Goal: Information Seeking & Learning: Find specific page/section

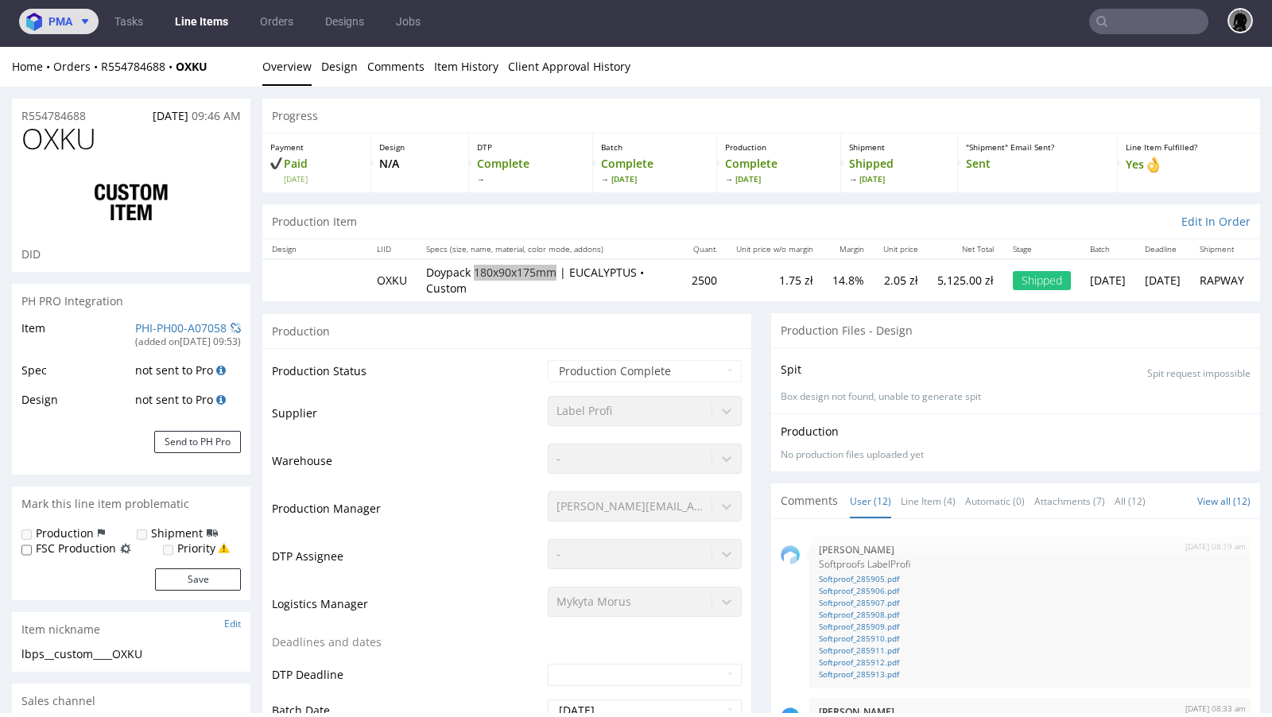
click at [68, 20] on span "pma" at bounding box center [61, 21] width 24 height 11
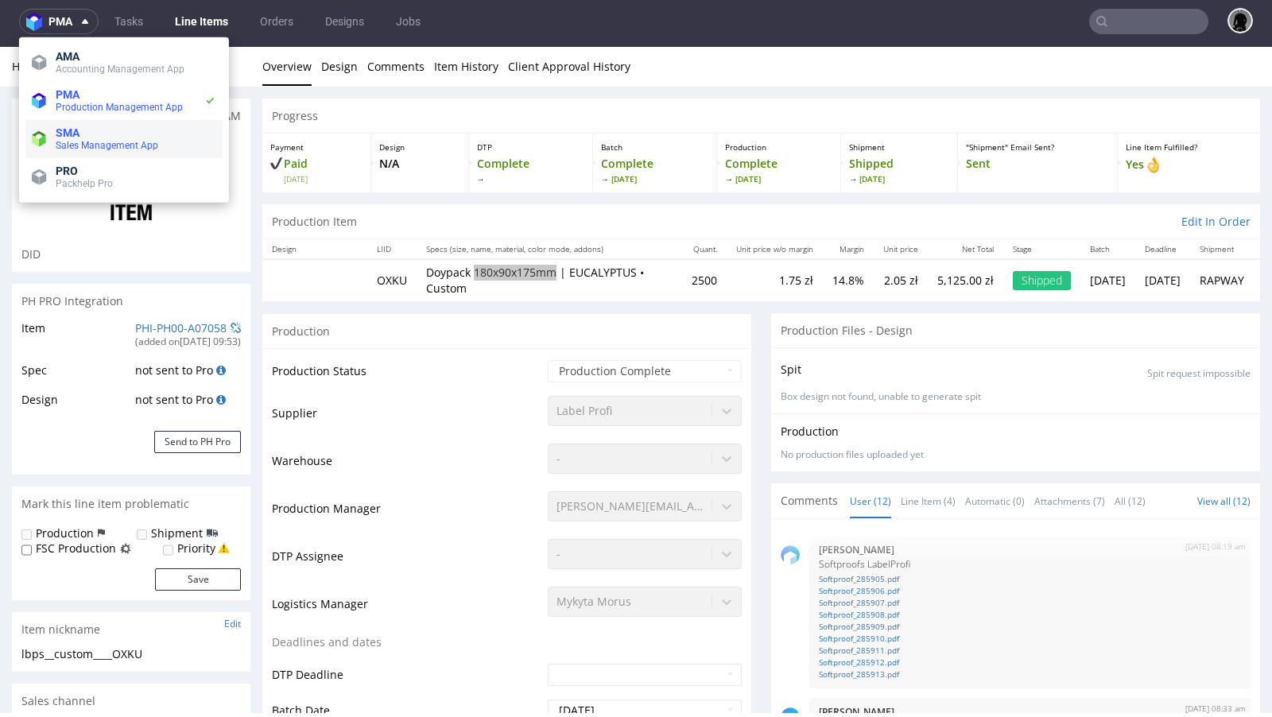
click at [80, 140] on span "Sales Management App" at bounding box center [107, 145] width 103 height 11
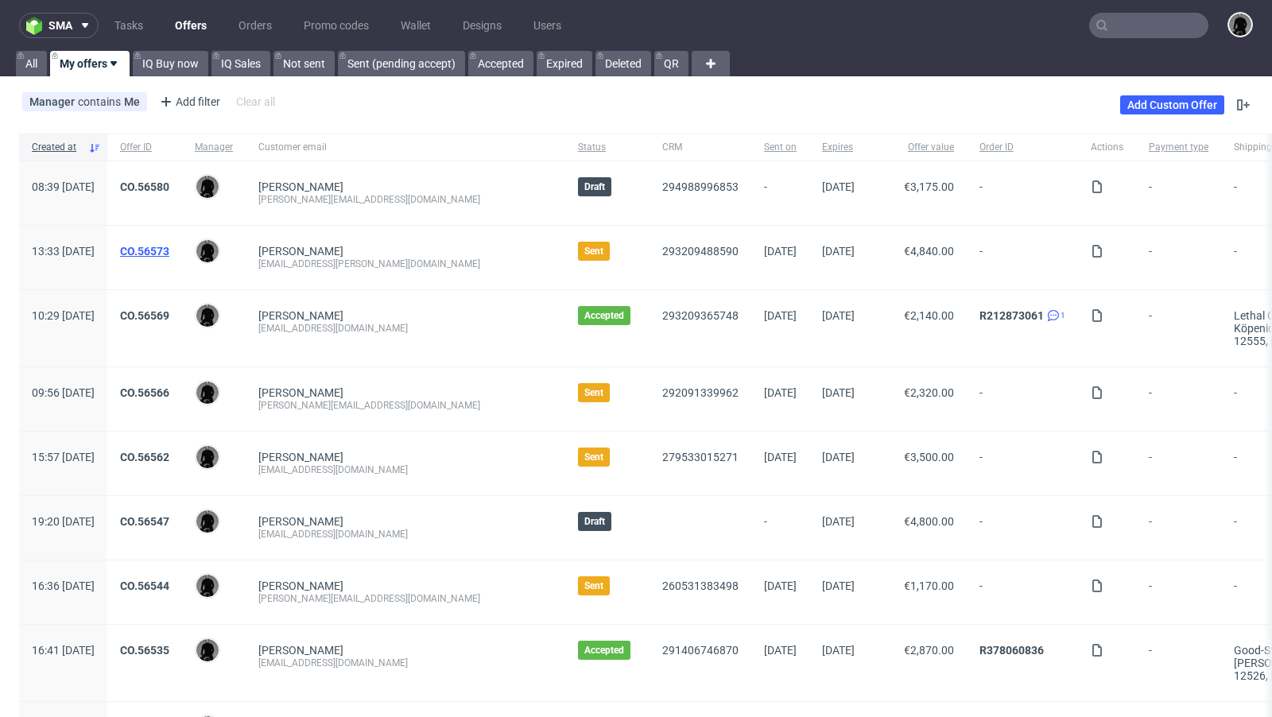
click at [169, 254] on link "CO.56573" at bounding box center [144, 251] width 49 height 13
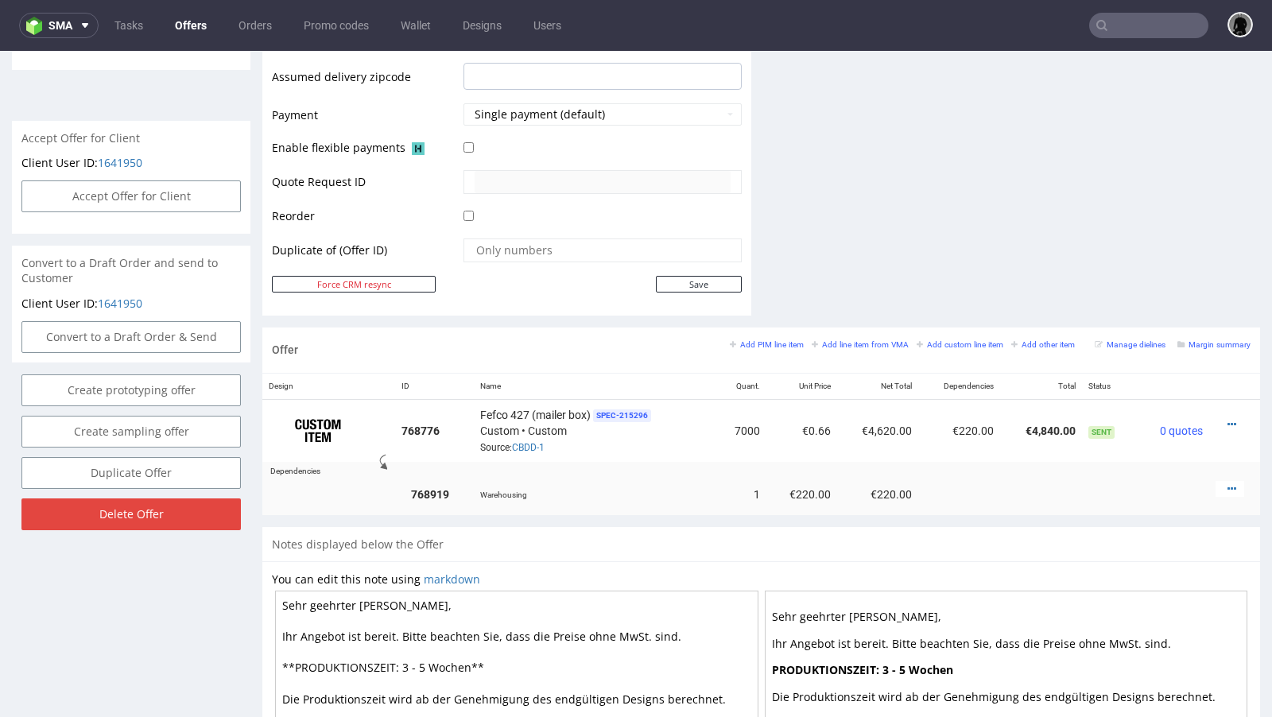
scroll to position [681, 0]
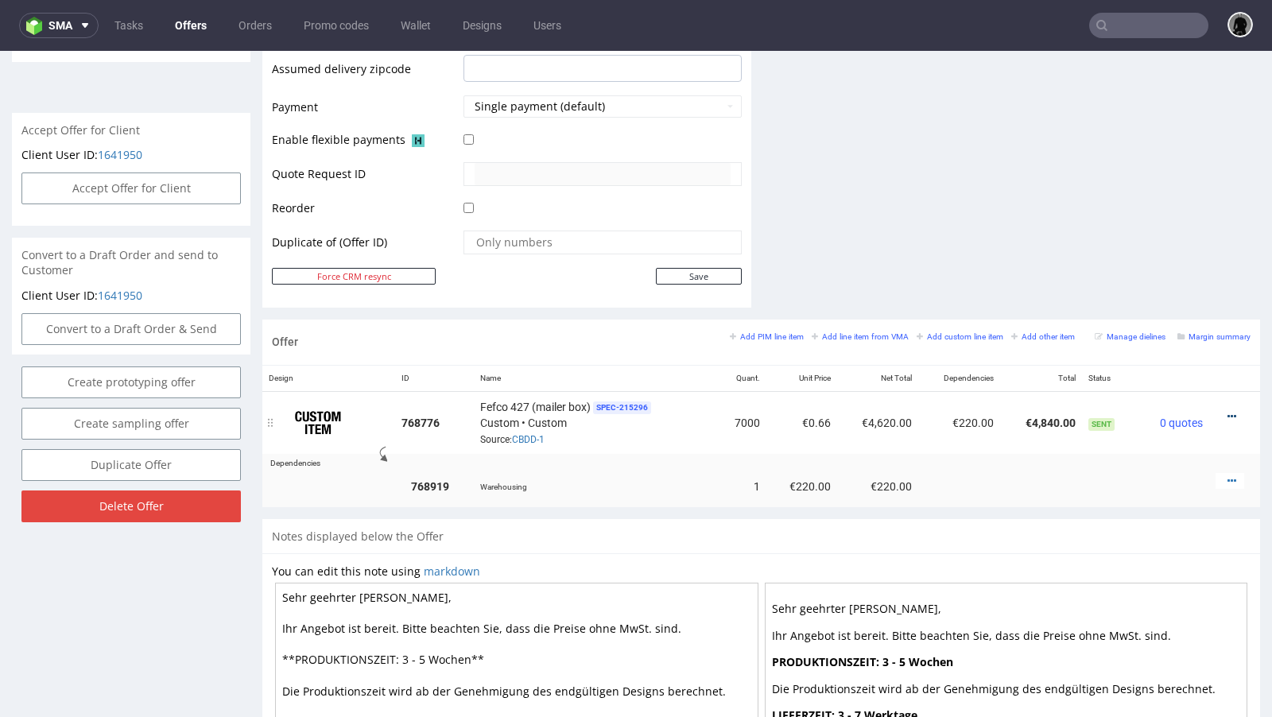
click at [1228, 411] on icon at bounding box center [1232, 416] width 9 height 11
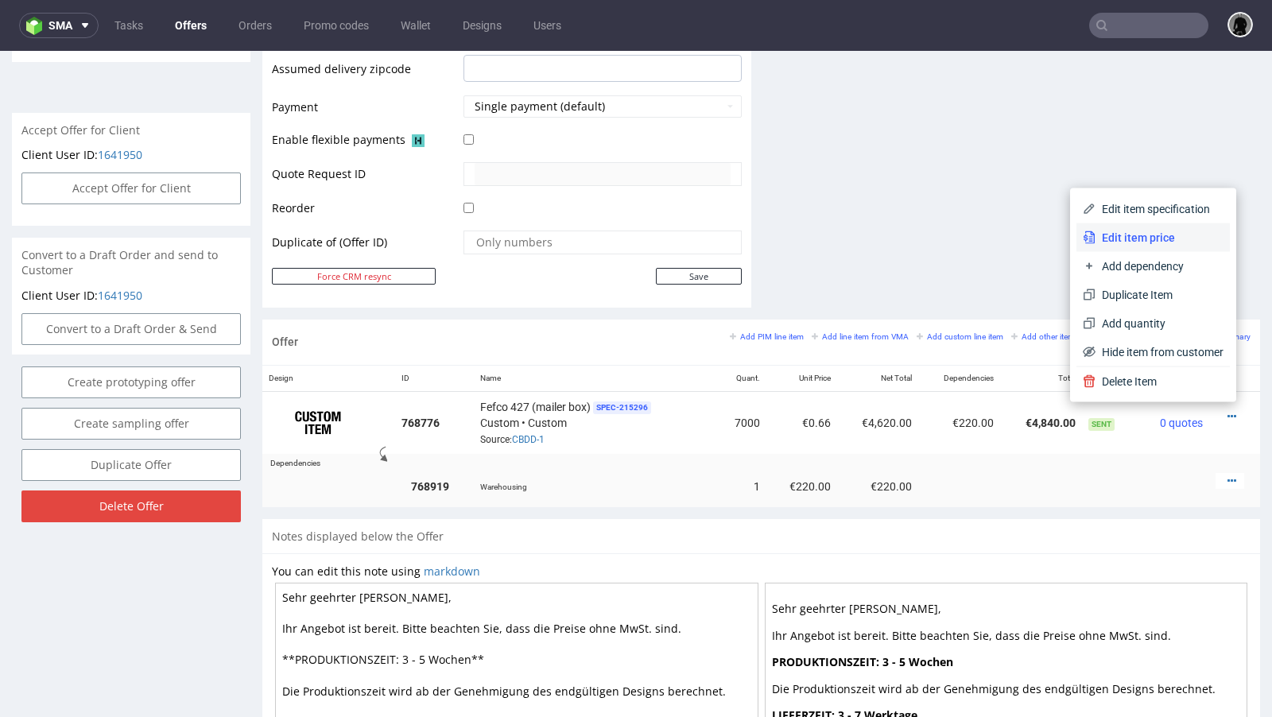
click at [1160, 240] on span "Edit item price" at bounding box center [1160, 238] width 128 height 16
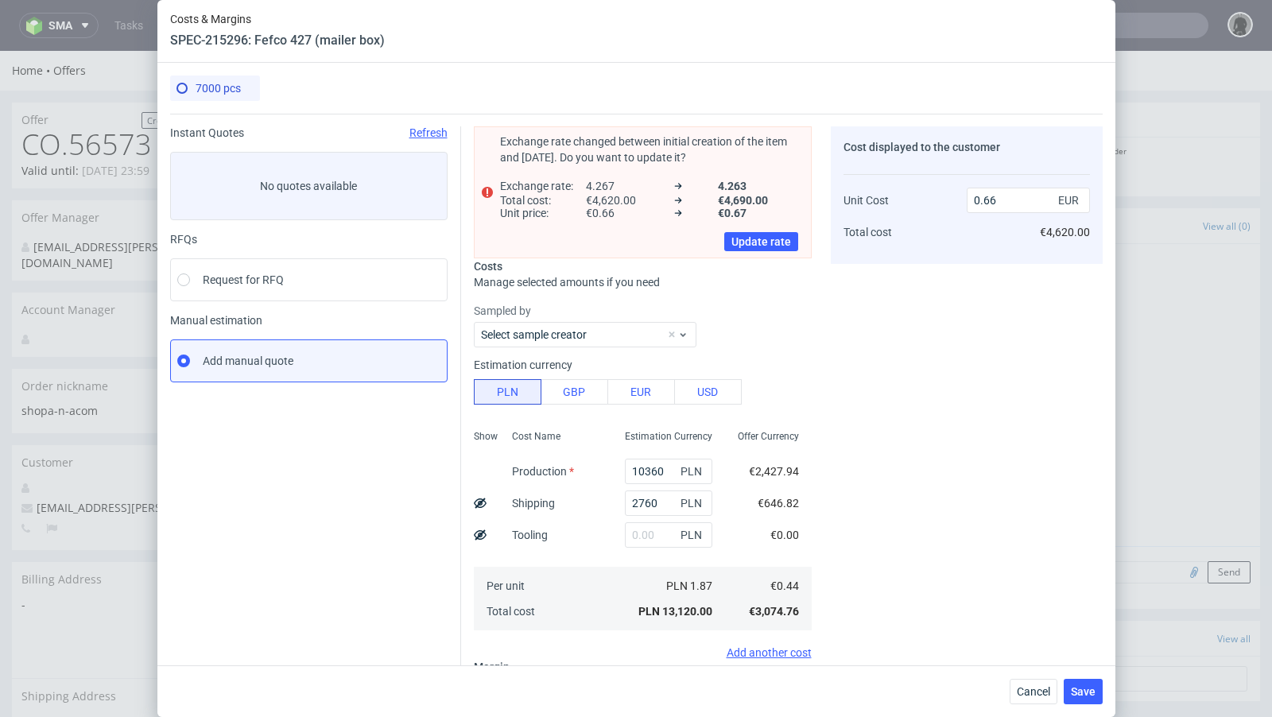
scroll to position [185, 0]
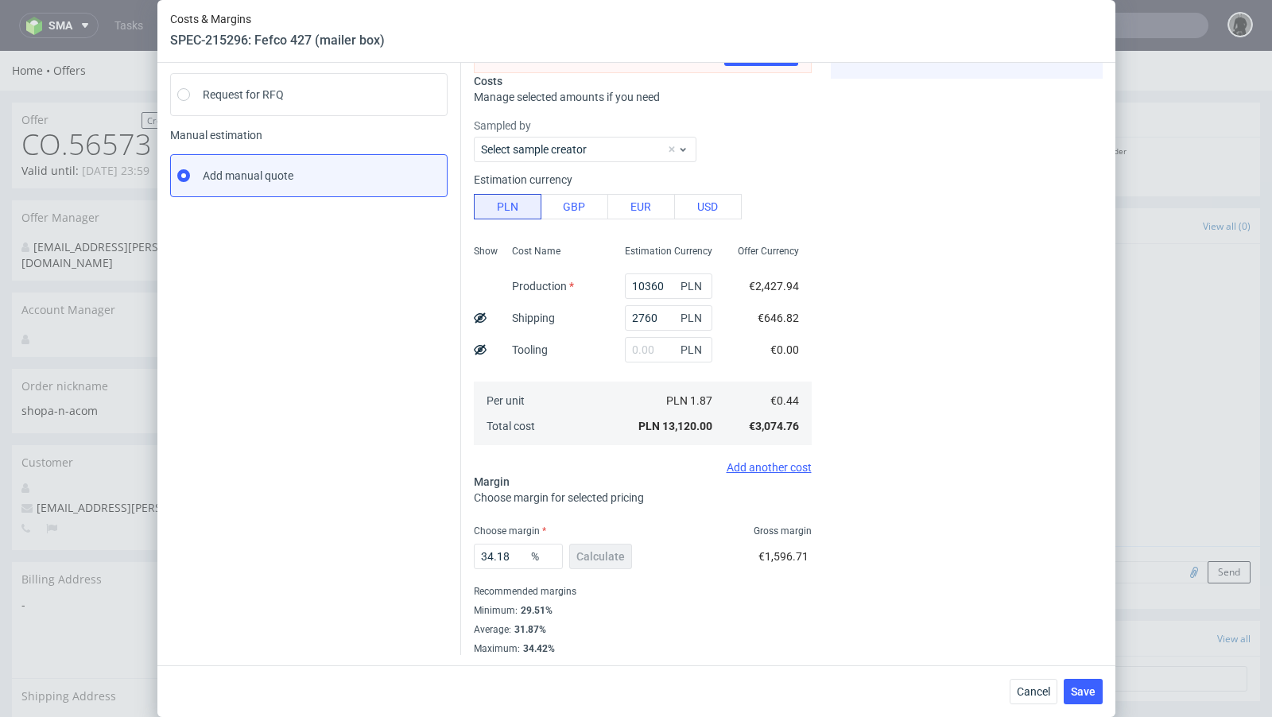
click at [786, 553] on span "€1,596.71" at bounding box center [784, 556] width 50 height 13
copy span "€1,596.71"
click at [1022, 689] on span "Cancel" at bounding box center [1033, 691] width 33 height 11
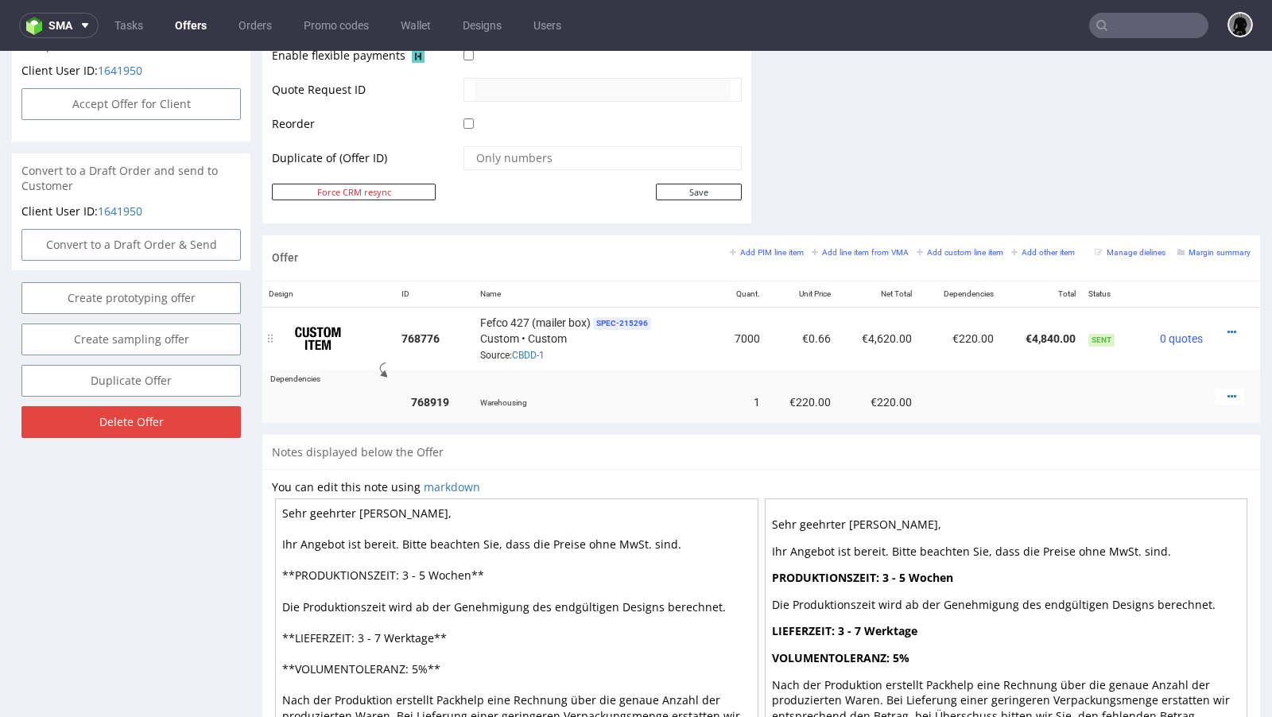
scroll to position [806, 0]
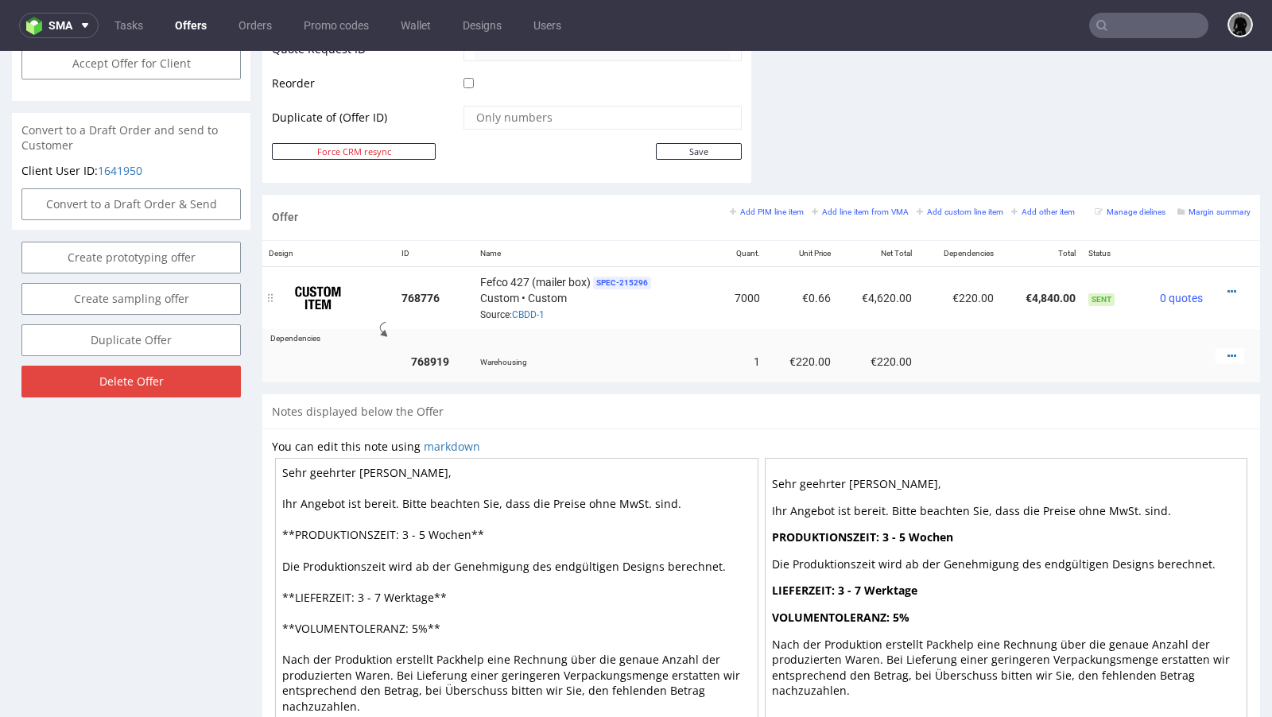
click at [1030, 292] on td "€4,840.00" at bounding box center [1041, 297] width 82 height 63
copy td "€4,840.00"
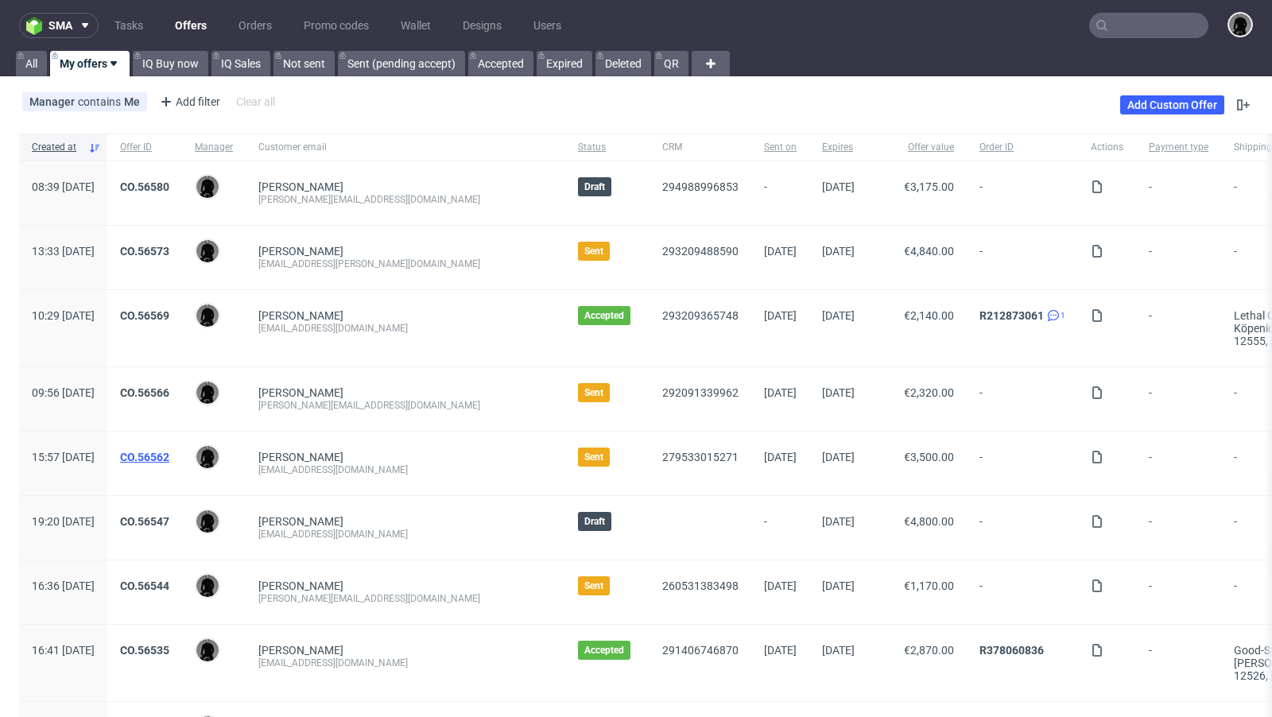
click at [169, 456] on link "CO.56562" at bounding box center [144, 457] width 49 height 13
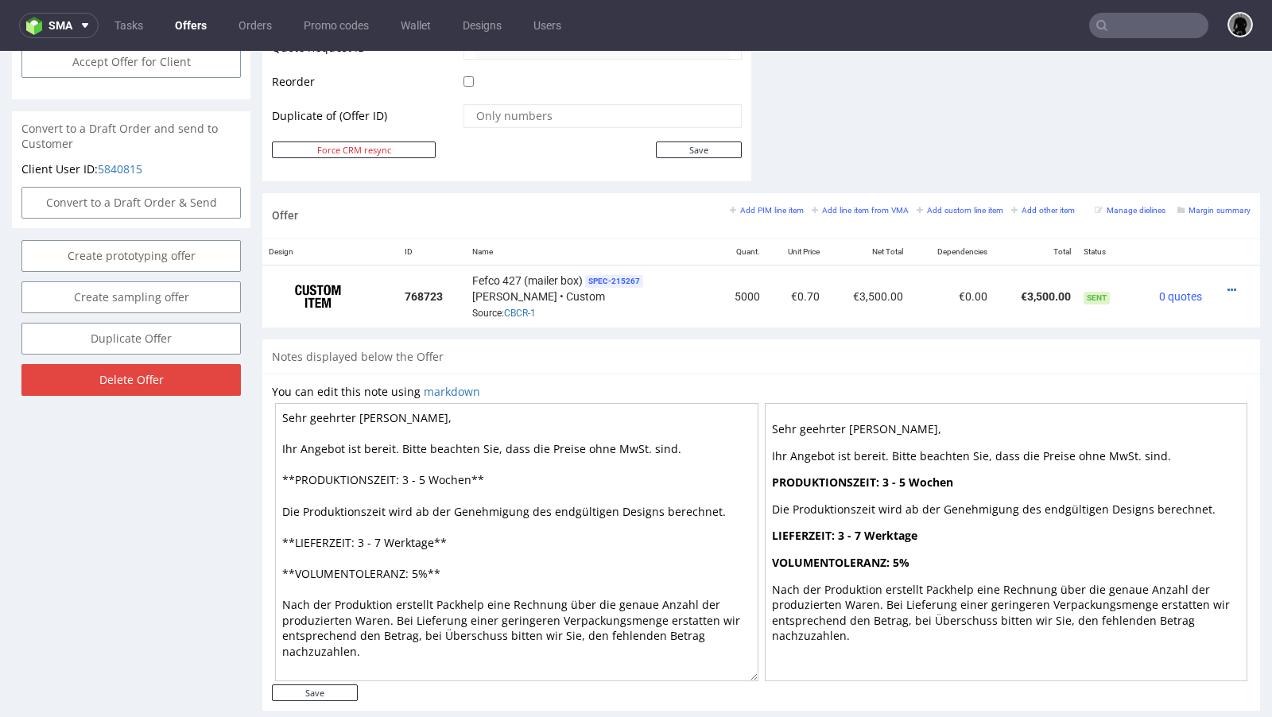
scroll to position [828, 0]
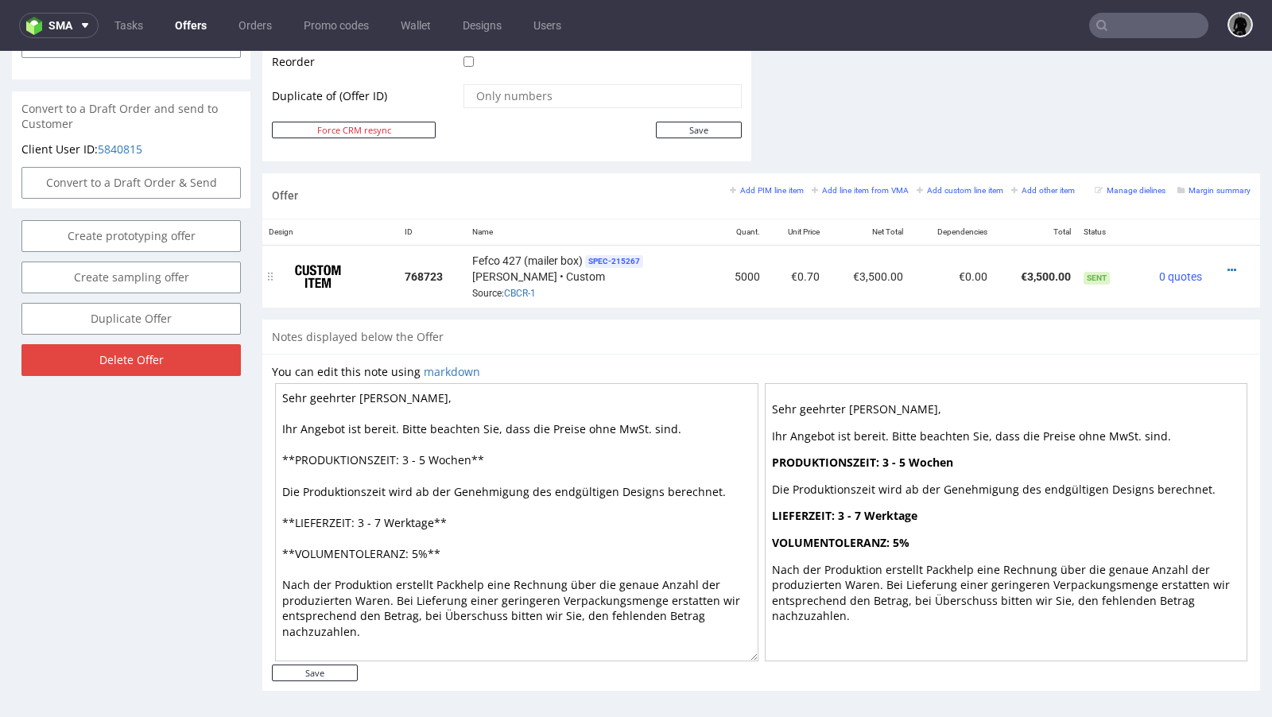
click at [1046, 273] on td "€3,500.00" at bounding box center [1035, 276] width 83 height 63
copy td "€3,500.00"
click at [1228, 265] on icon at bounding box center [1232, 270] width 9 height 11
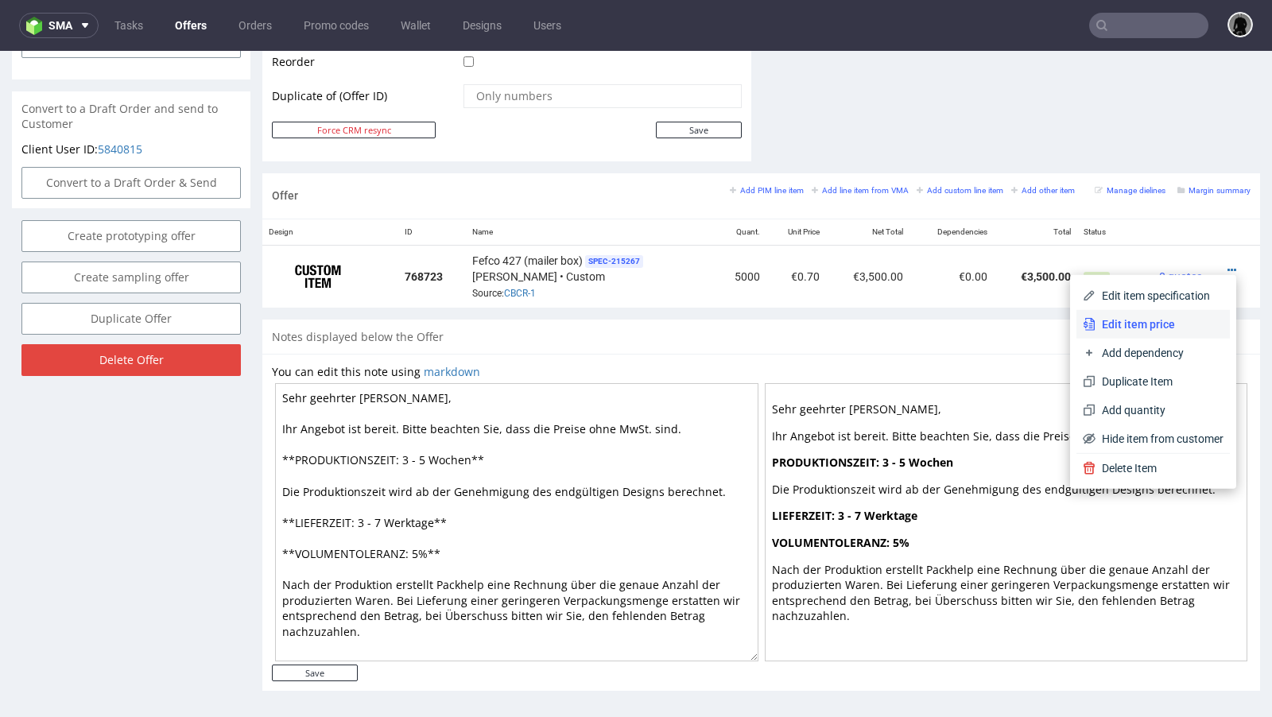
click at [1141, 317] on span "Edit item price" at bounding box center [1160, 324] width 128 height 16
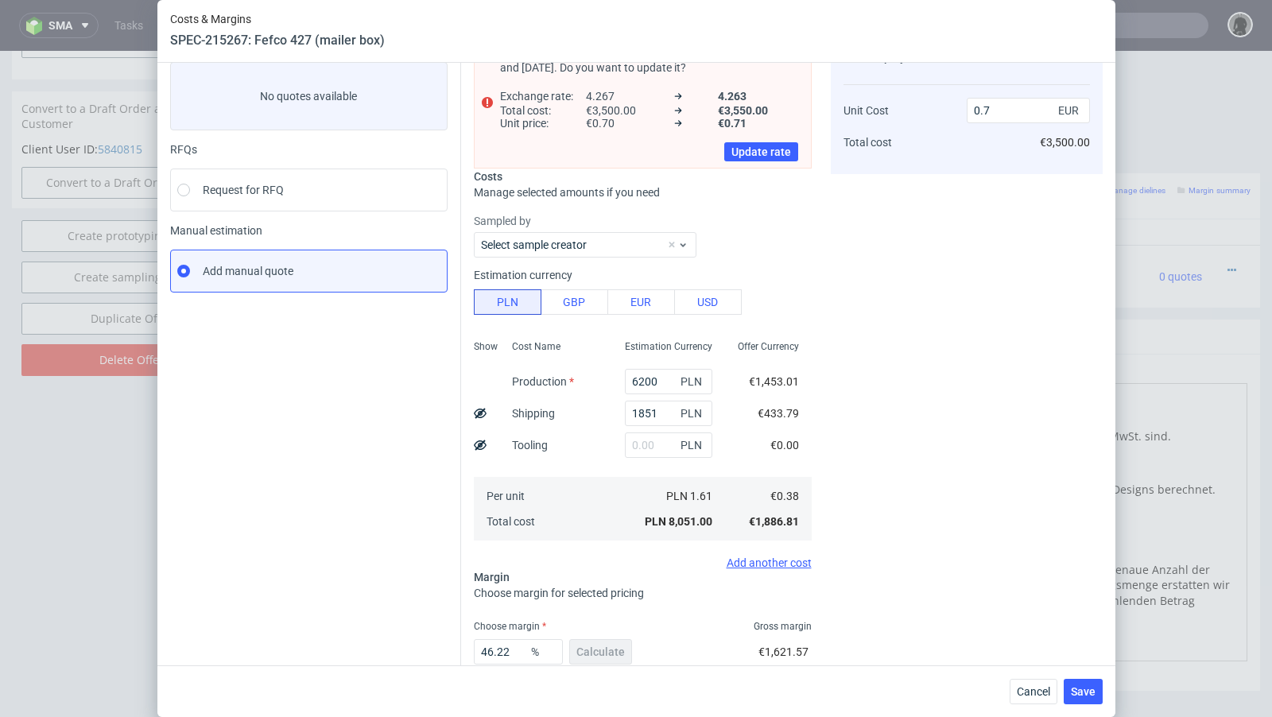
scroll to position [185, 0]
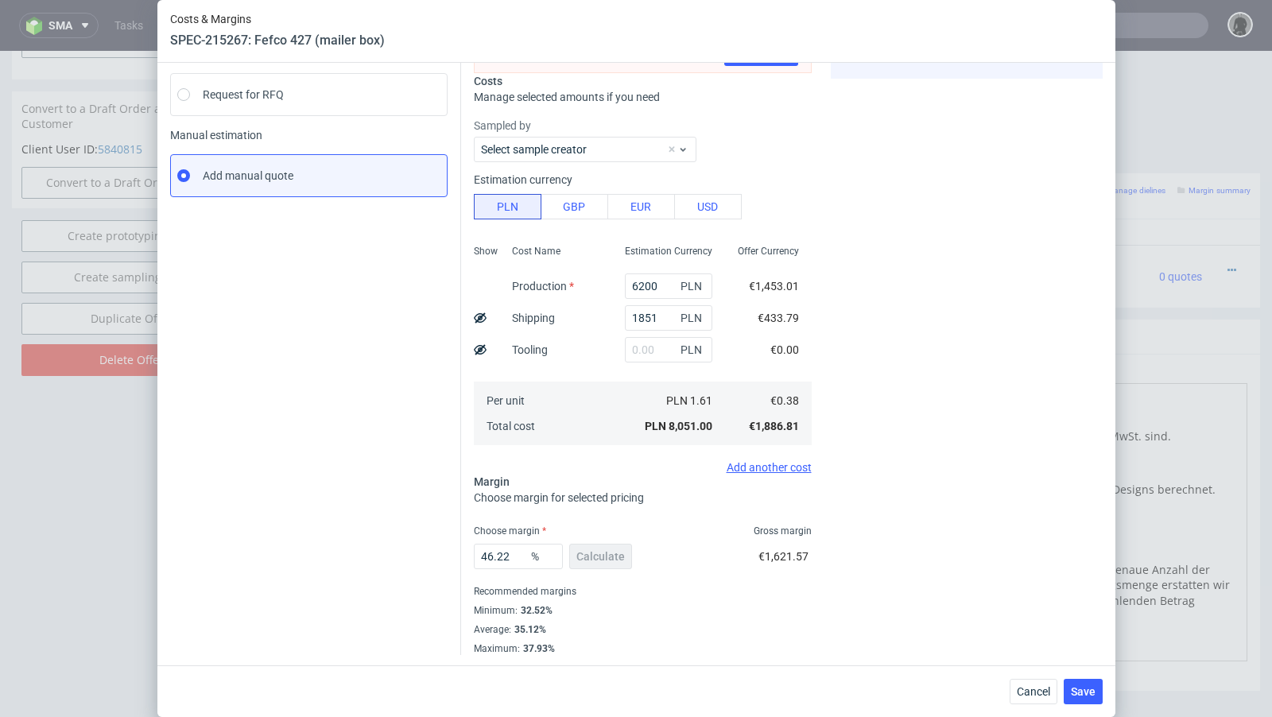
click at [789, 556] on span "€1,621.57" at bounding box center [784, 556] width 50 height 13
copy span "€1,621.57"
drag, startPoint x: 1022, startPoint y: 697, endPoint x: 1032, endPoint y: 101, distance: 596.4
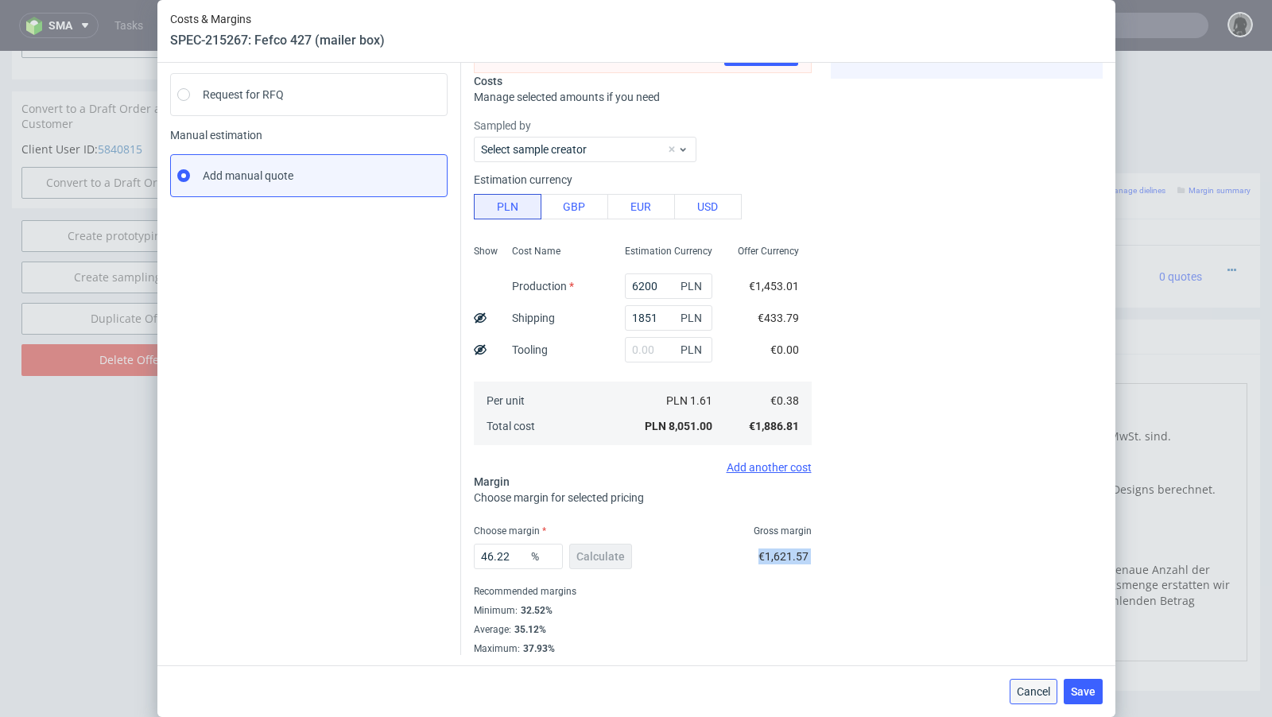
click at [1022, 697] on span "Cancel" at bounding box center [1033, 691] width 33 height 11
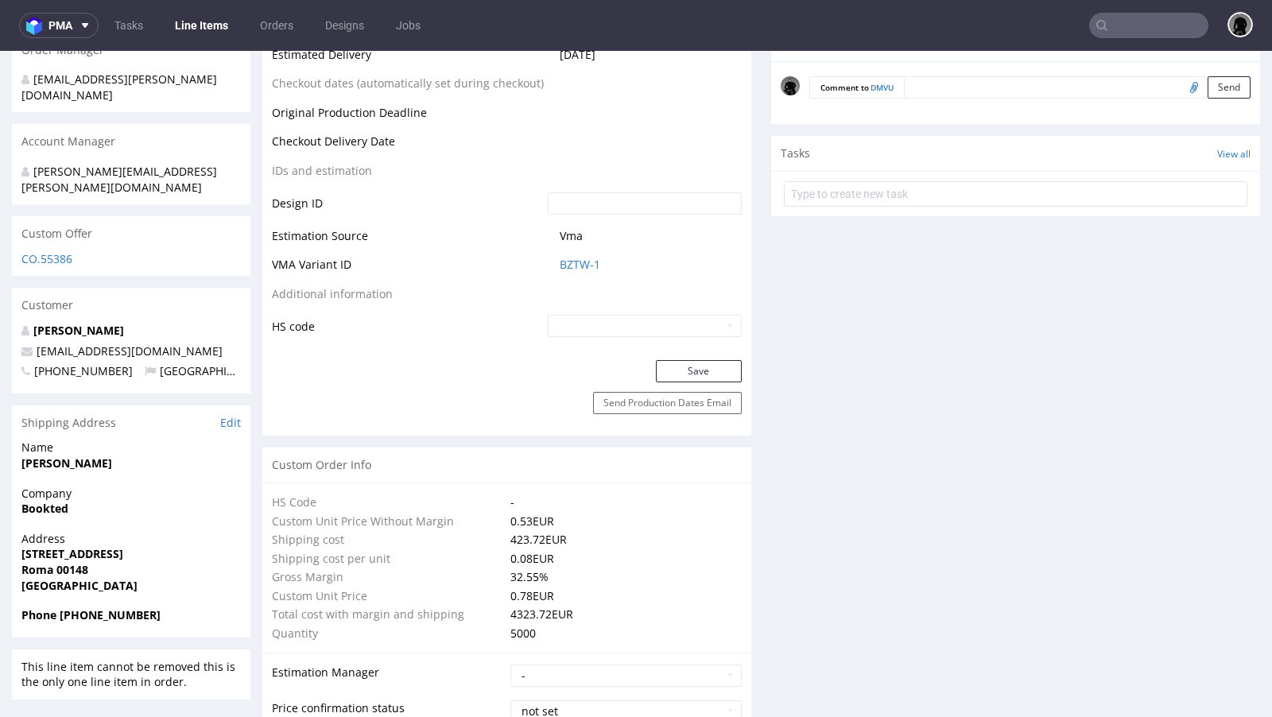
scroll to position [751, 0]
drag, startPoint x: 165, startPoint y: 314, endPoint x: 39, endPoint y: 319, distance: 126.5
click at [39, 344] on p "matteocs95@gmail.com" at bounding box center [130, 352] width 219 height 16
copy link "matteocs95@gmail.com"
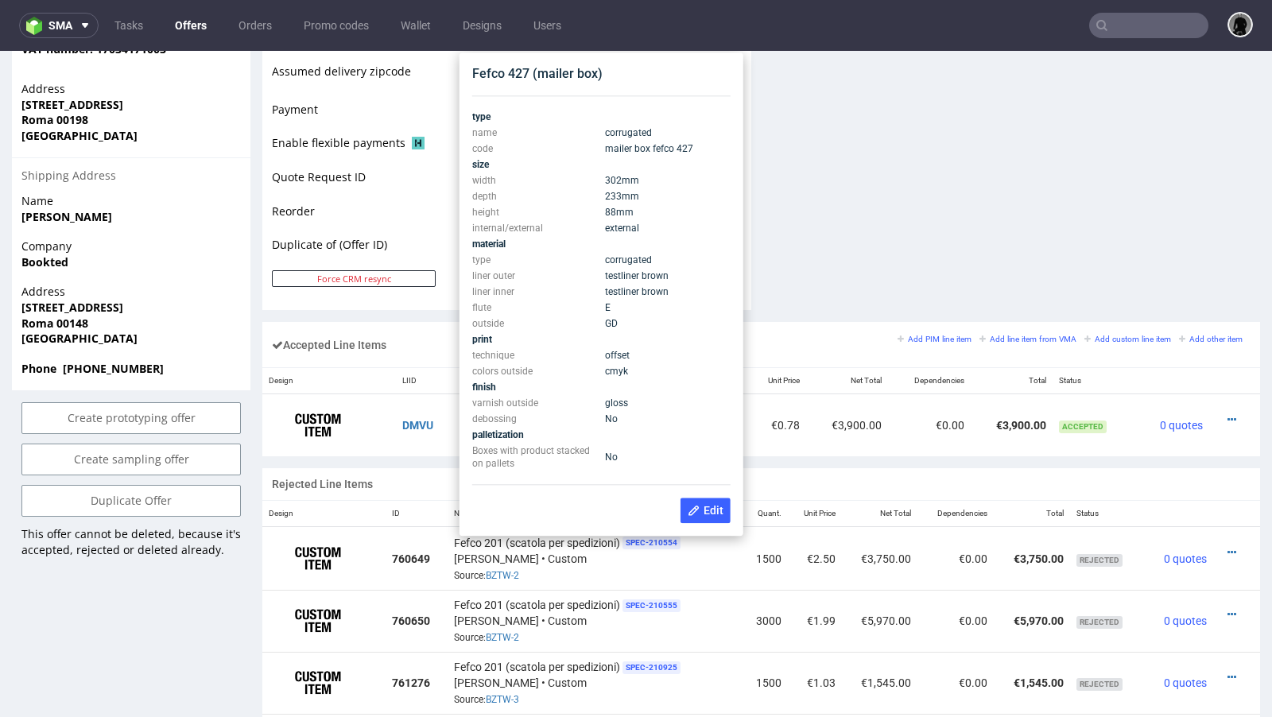
scroll to position [717, 0]
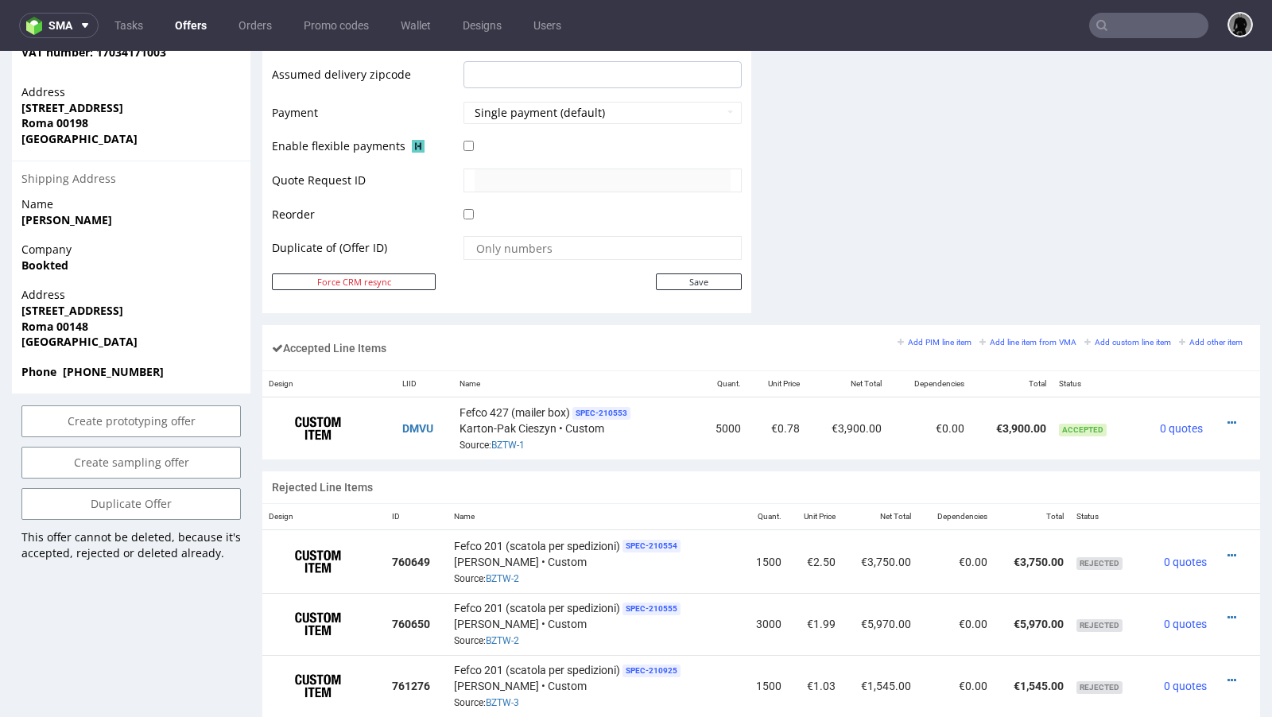
click at [427, 223] on td "Reorder" at bounding box center [366, 219] width 188 height 31
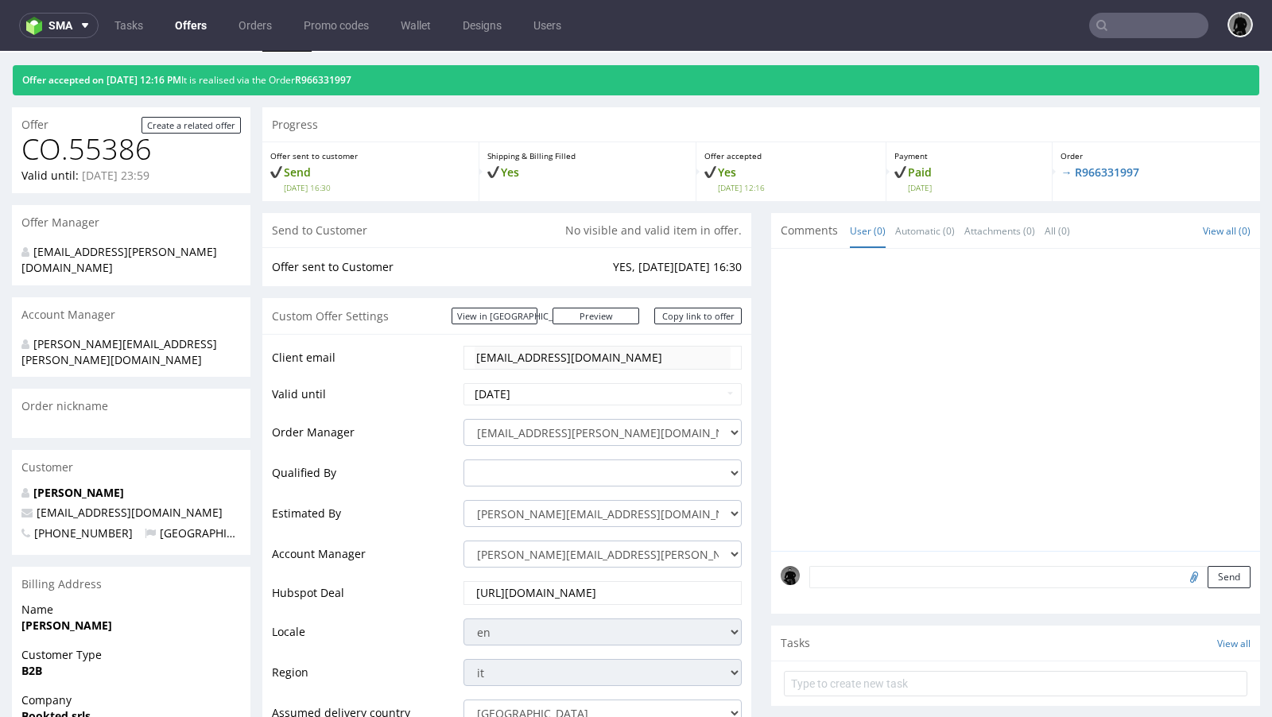
scroll to position [0, 0]
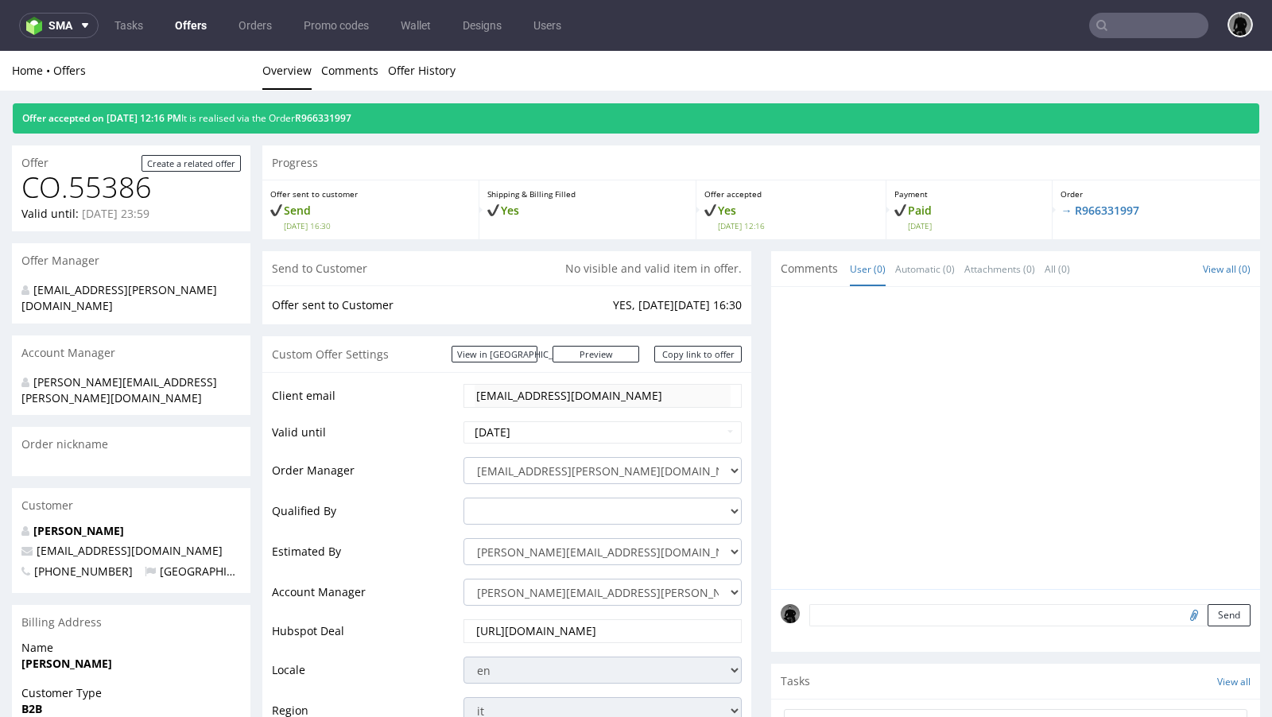
click at [184, 20] on link "Offers" at bounding box center [190, 25] width 51 height 25
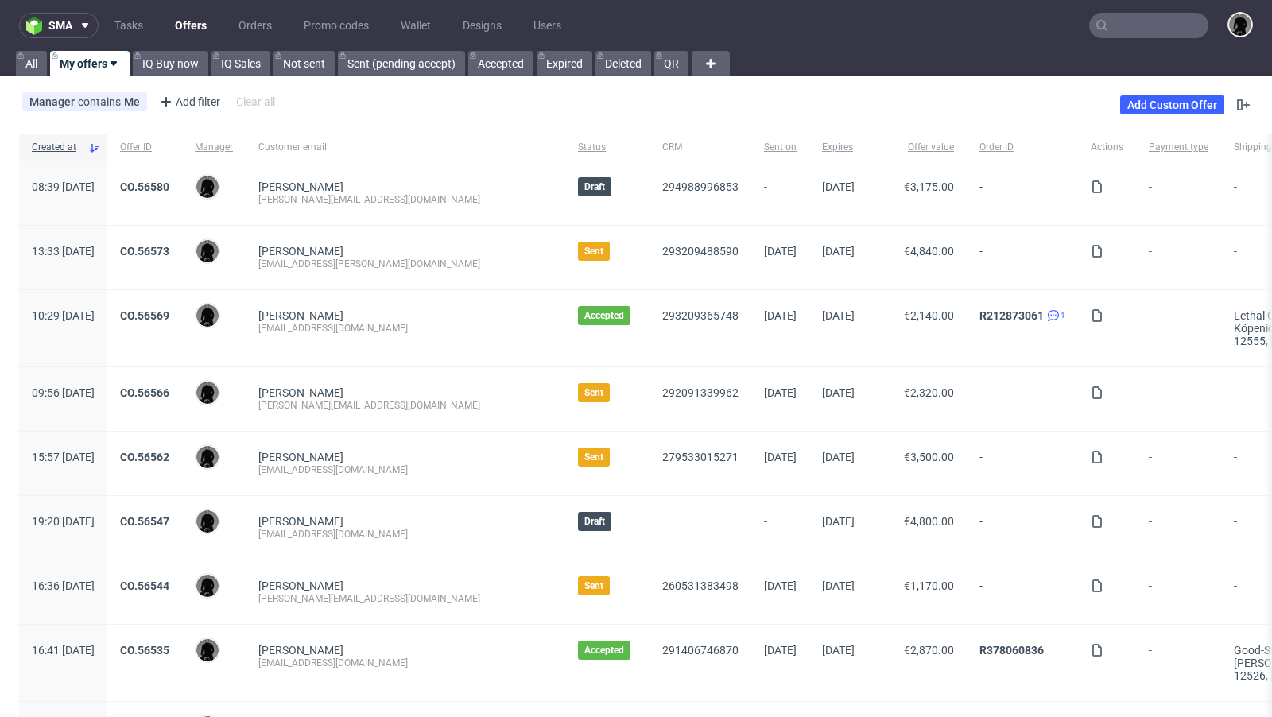
click at [189, 25] on link "Offers" at bounding box center [190, 25] width 51 height 25
click at [589, 97] on div "Manager contains Me Add filter Hide filters Clear all Add Custom Offer" at bounding box center [636, 105] width 1272 height 45
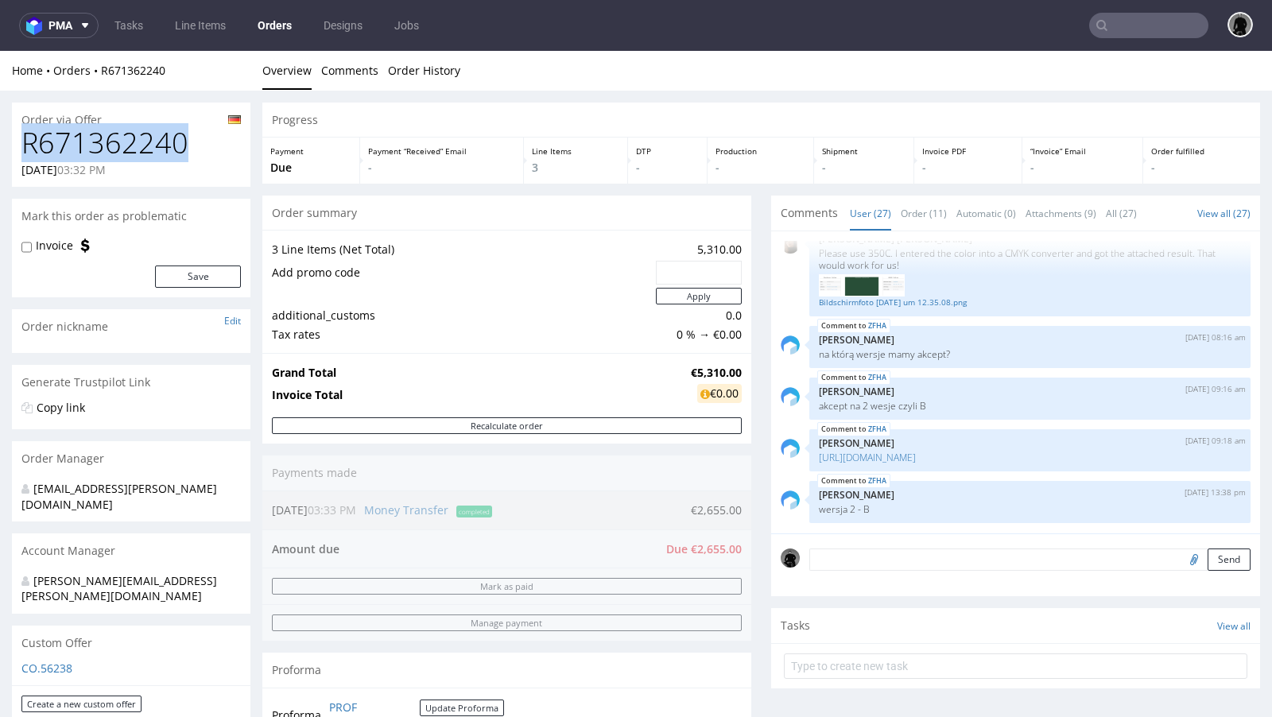
drag, startPoint x: 191, startPoint y: 142, endPoint x: 28, endPoint y: 143, distance: 163.0
click at [28, 143] on h1 "R671362240" at bounding box center [130, 143] width 219 height 32
copy h1 "R671362240"
click at [663, 194] on div "Progress Payment Due Payment “Received” Email - Line Items 3 DTP - Production -…" at bounding box center [761, 591] width 998 height 976
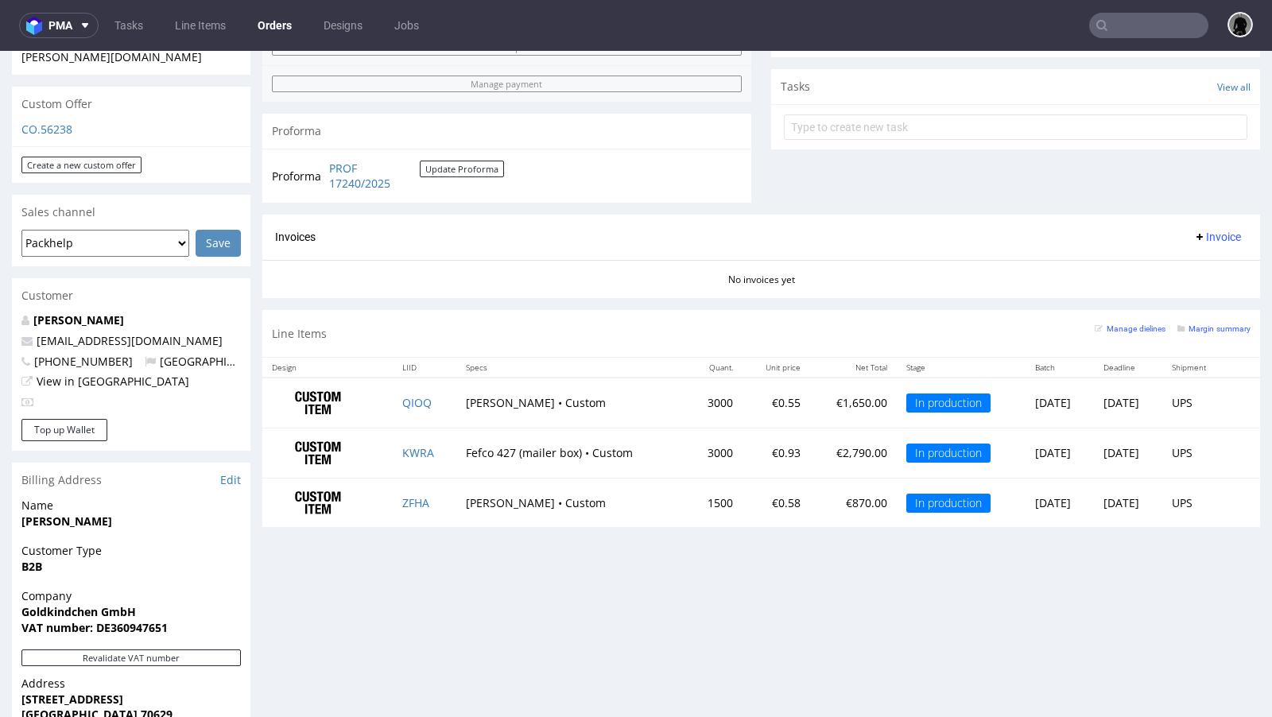
scroll to position [559, 0]
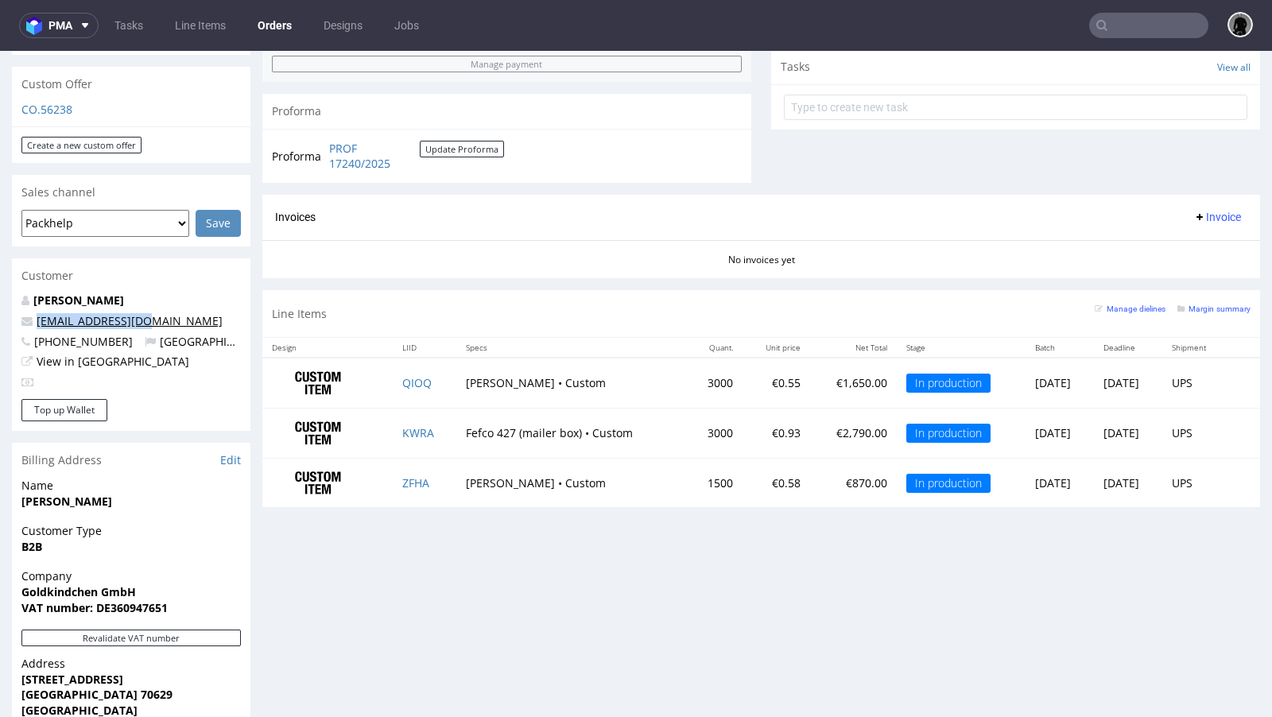
drag, startPoint x: 151, startPoint y: 290, endPoint x: 38, endPoint y: 289, distance: 112.9
click at [38, 313] on p "[EMAIL_ADDRESS][DOMAIN_NAME]" at bounding box center [130, 321] width 219 height 16
copy link "[EMAIL_ADDRESS][DOMAIN_NAME]"
click at [596, 526] on div "Progress Payment Due Payment “Received” Email - Line Items 3 DTP - Production -…" at bounding box center [761, 263] width 998 height 1438
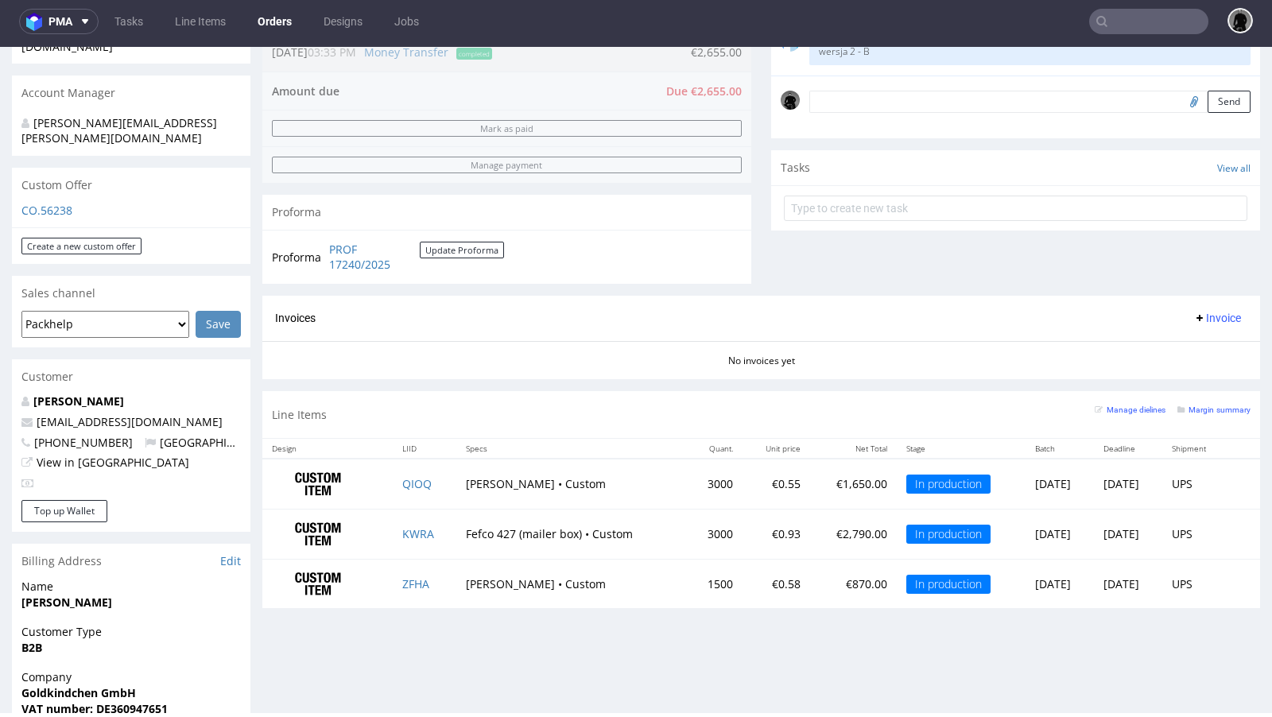
scroll to position [328, 0]
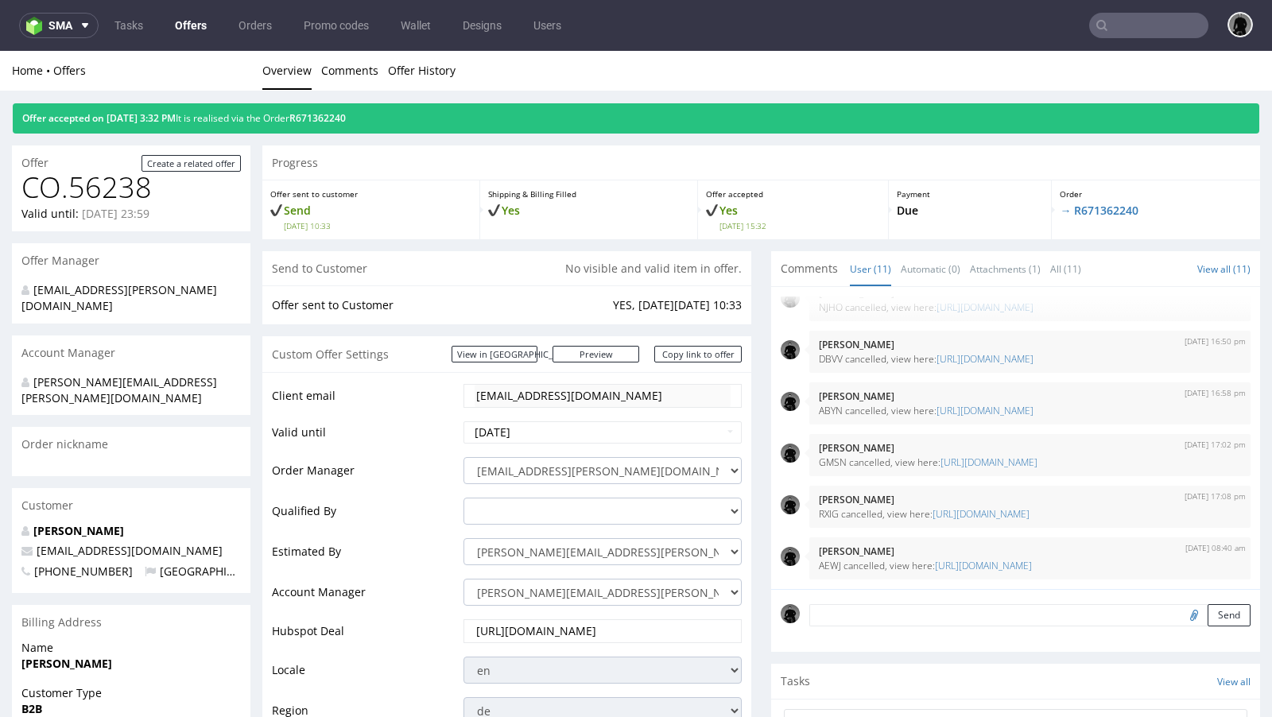
click at [189, 21] on link "Offers" at bounding box center [190, 25] width 51 height 25
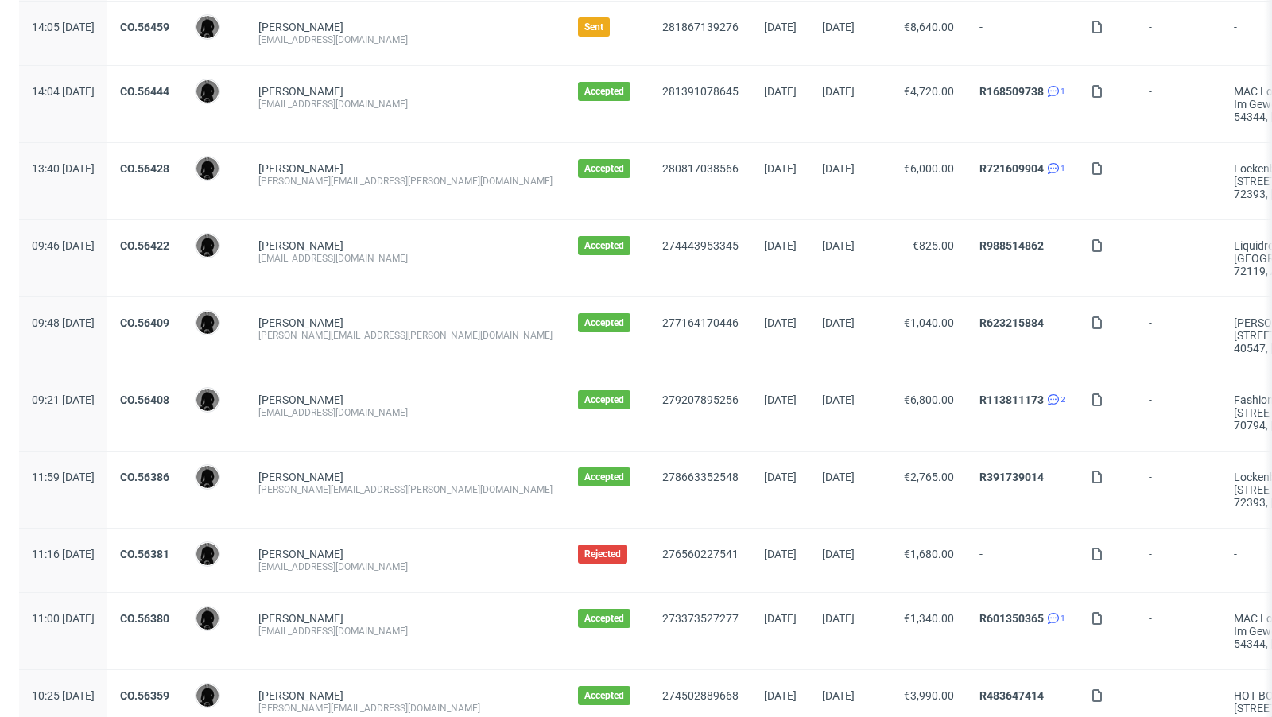
scroll to position [1644, 0]
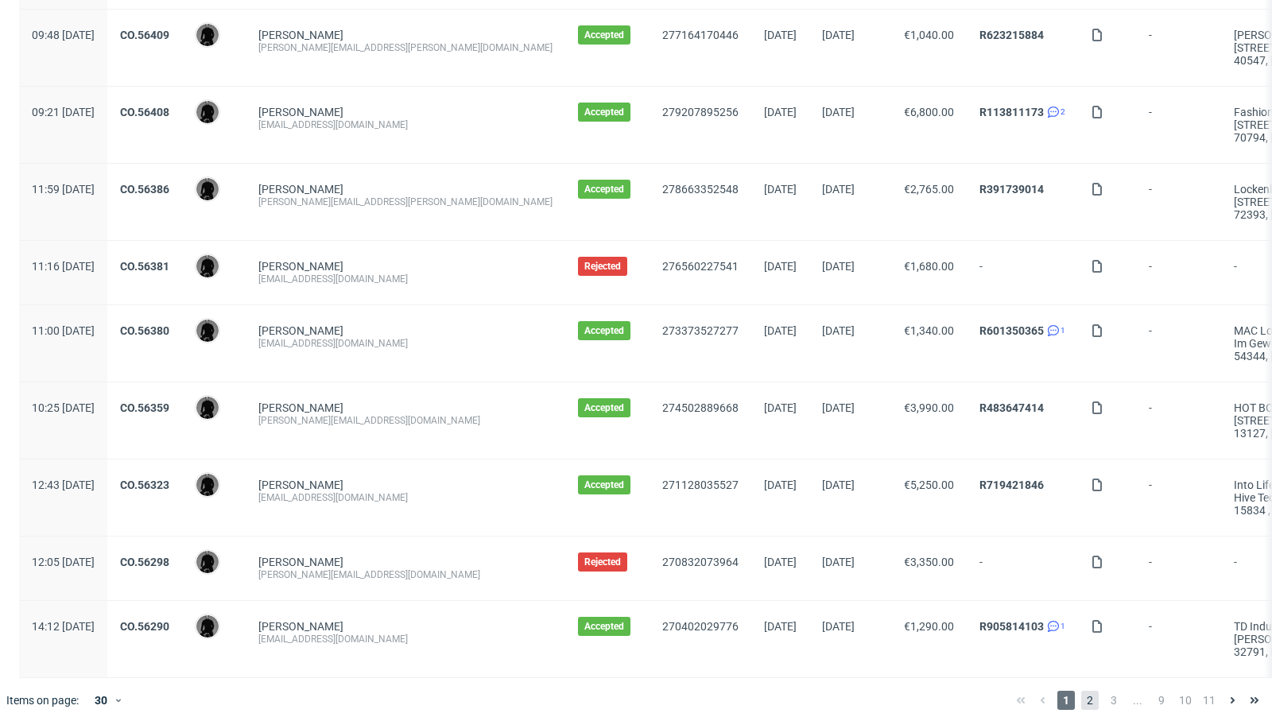
click at [1081, 691] on span "2" at bounding box center [1089, 700] width 17 height 19
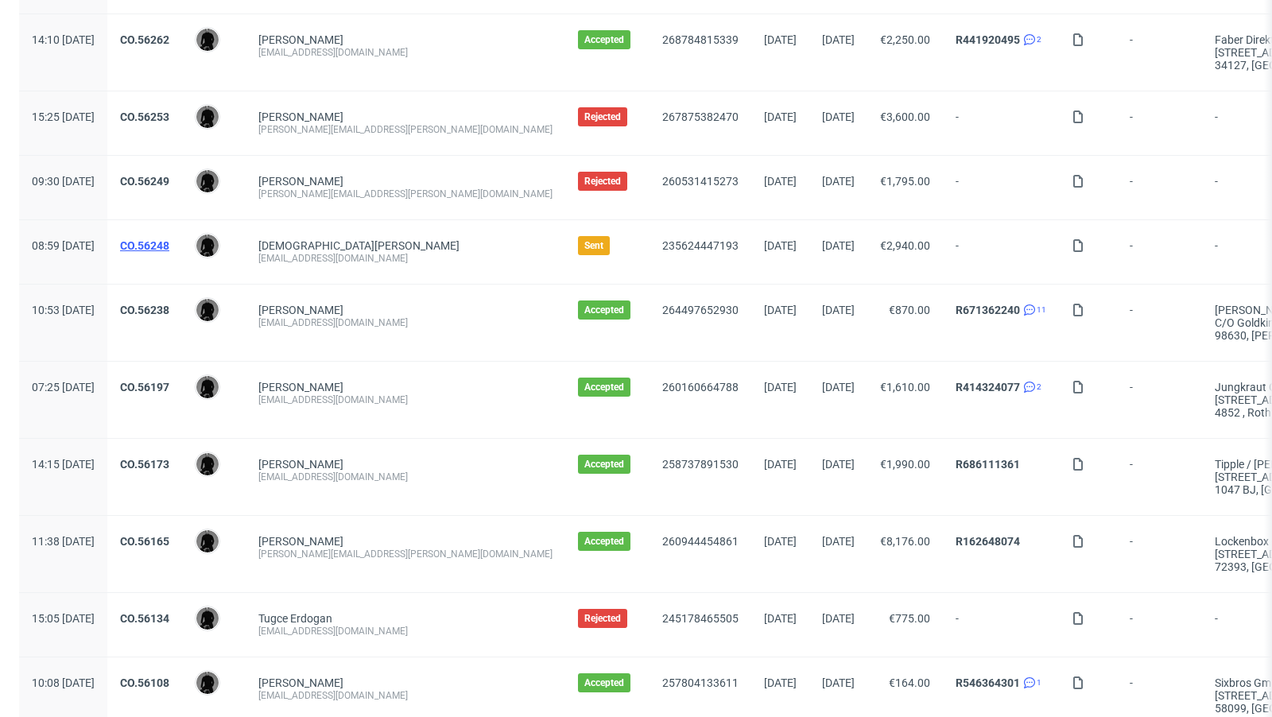
click at [169, 239] on link "CO.56248" at bounding box center [144, 245] width 49 height 13
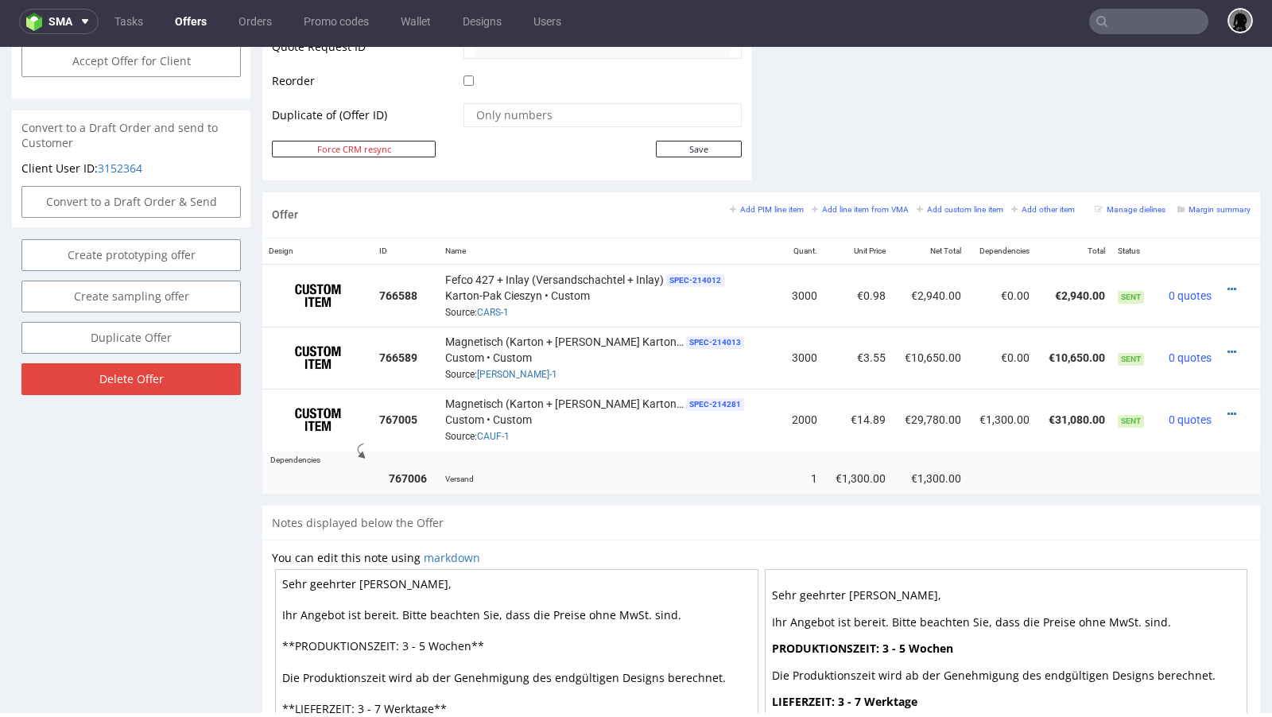
scroll to position [789, 0]
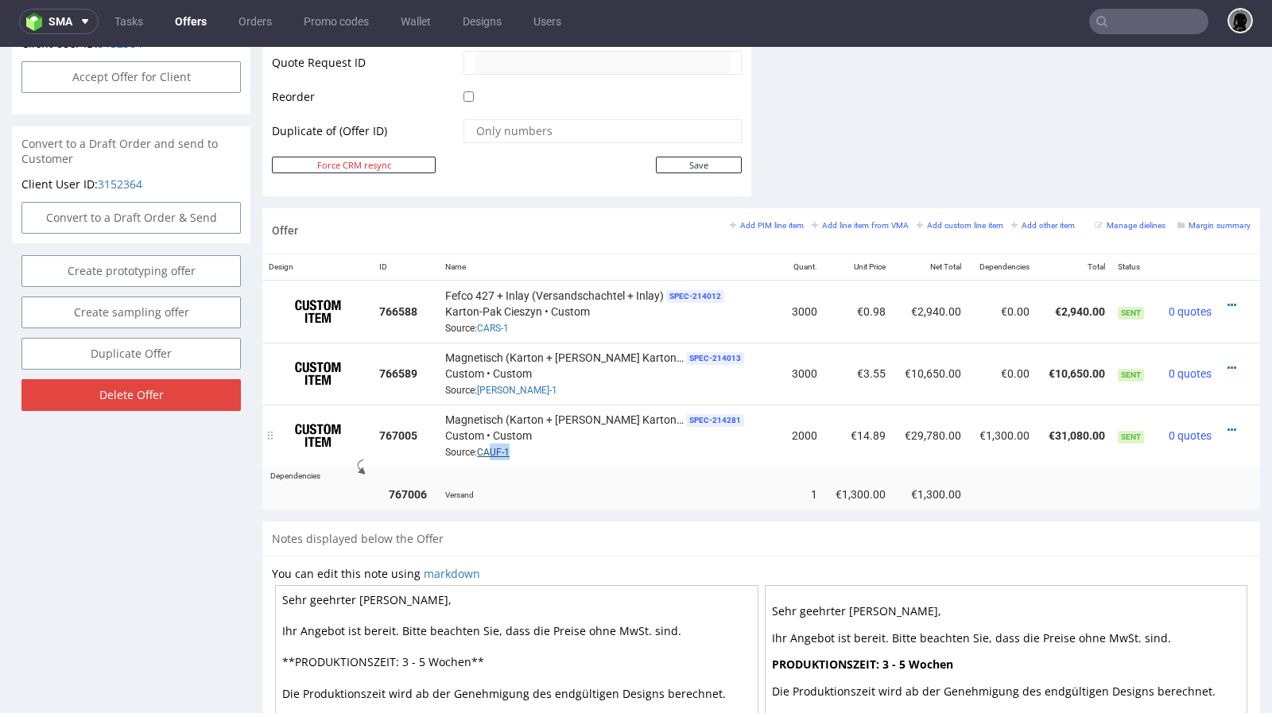
drag, startPoint x: 530, startPoint y: 447, endPoint x: 495, endPoint y: 444, distance: 35.9
click at [495, 444] on div "Magnetisch (Karton + Stabile Kartonpappe) SPEC- 214281 Custom • Custom Source: …" at bounding box center [610, 435] width 330 height 49
click at [495, 447] on link "CAUF-1" at bounding box center [493, 452] width 33 height 11
click at [582, 374] on div "Magnetisch (Karton + Stabile Kartonpappe) SPEC- 214013 Custom • Custom Source: …" at bounding box center [610, 373] width 330 height 49
click at [499, 385] on link "CARR-1" at bounding box center [517, 390] width 80 height 11
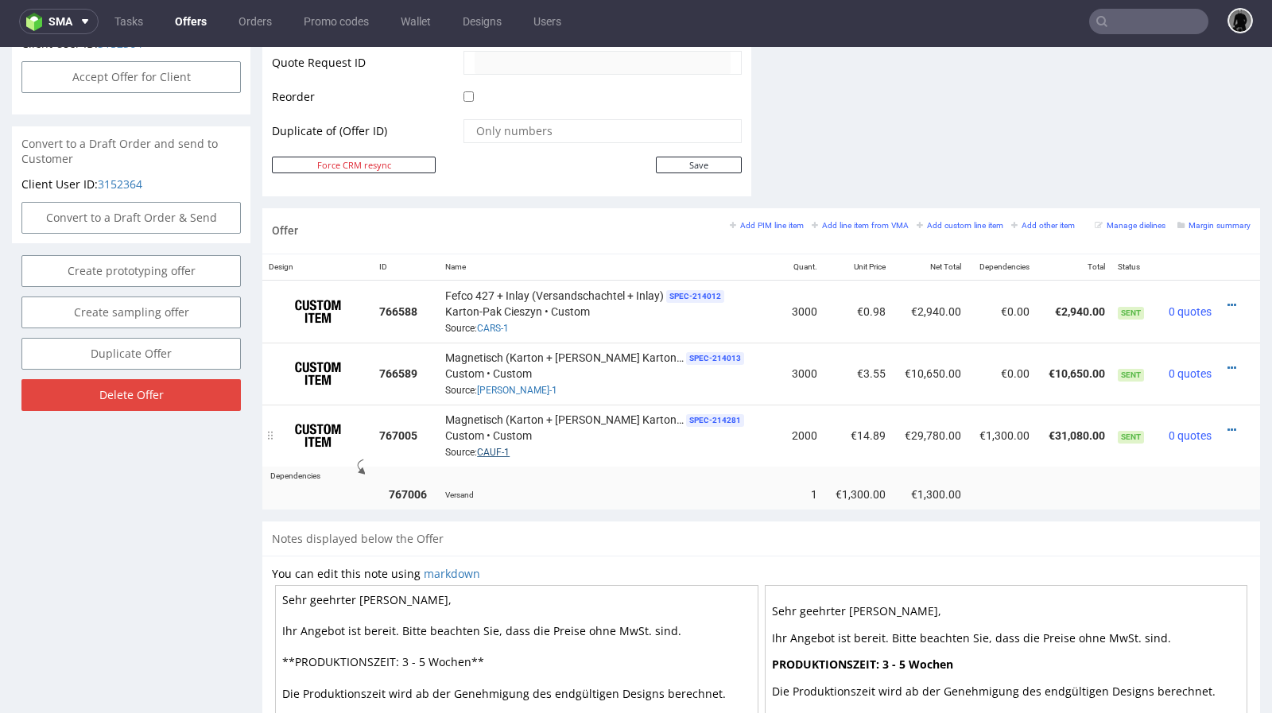
click at [506, 451] on link "CAUF-1" at bounding box center [493, 452] width 33 height 11
click at [185, 21] on link "Offers" at bounding box center [190, 21] width 51 height 25
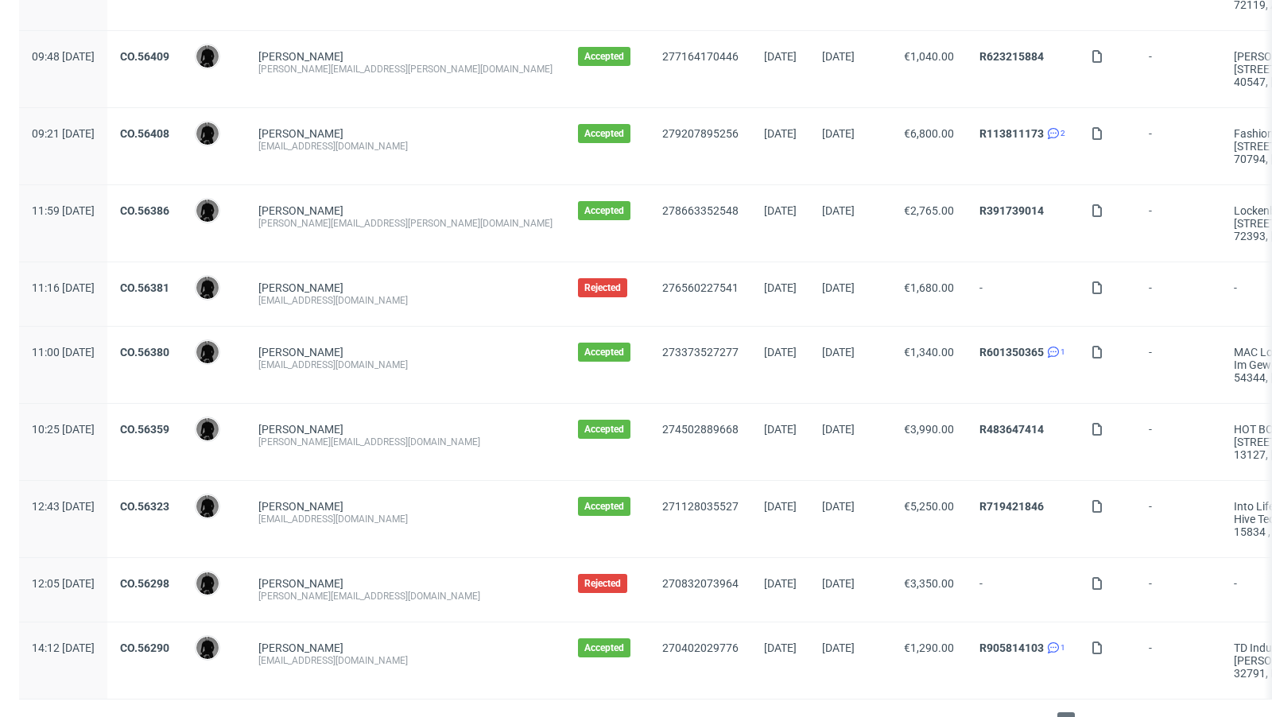
scroll to position [1644, 0]
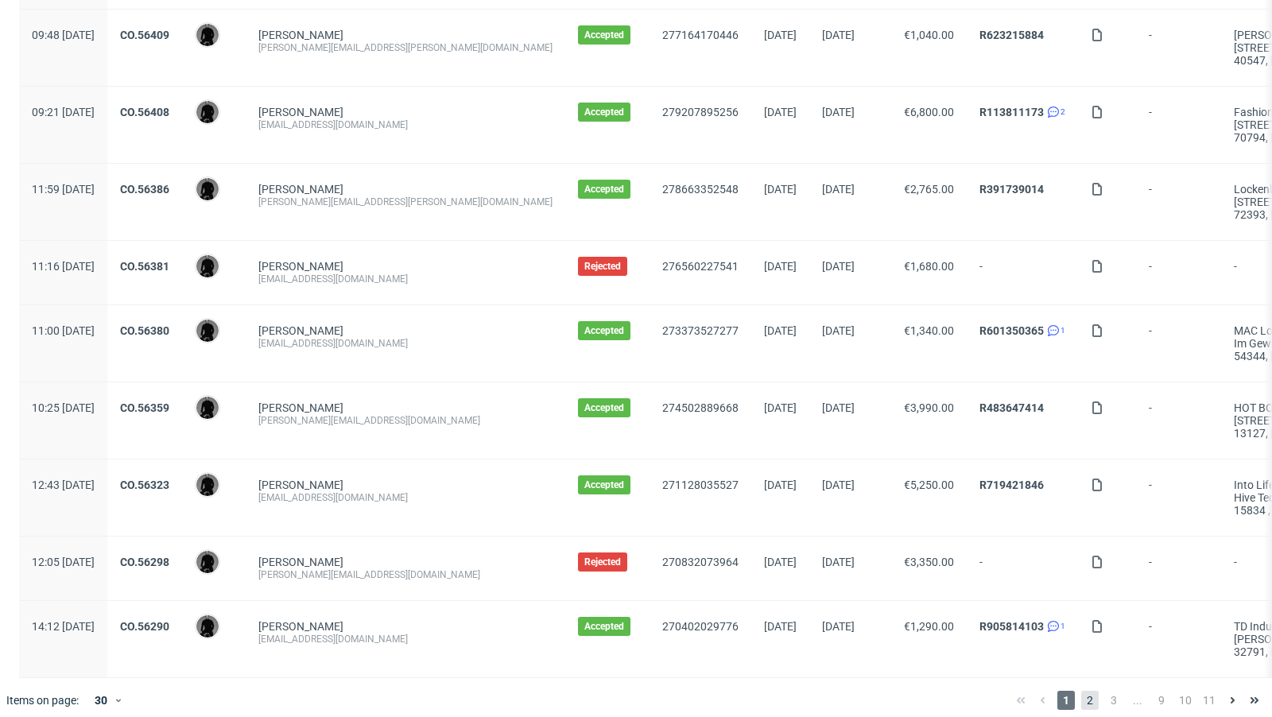
click at [1081, 691] on span "2" at bounding box center [1089, 700] width 17 height 19
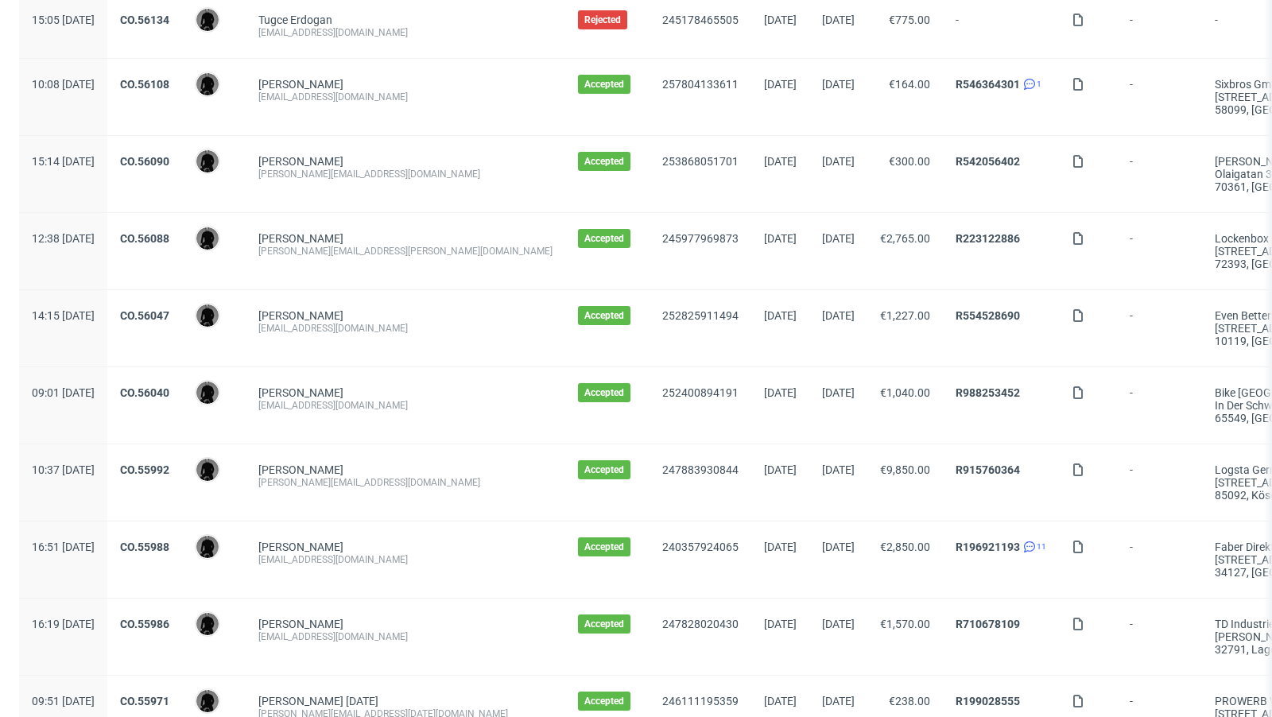
scroll to position [966, 0]
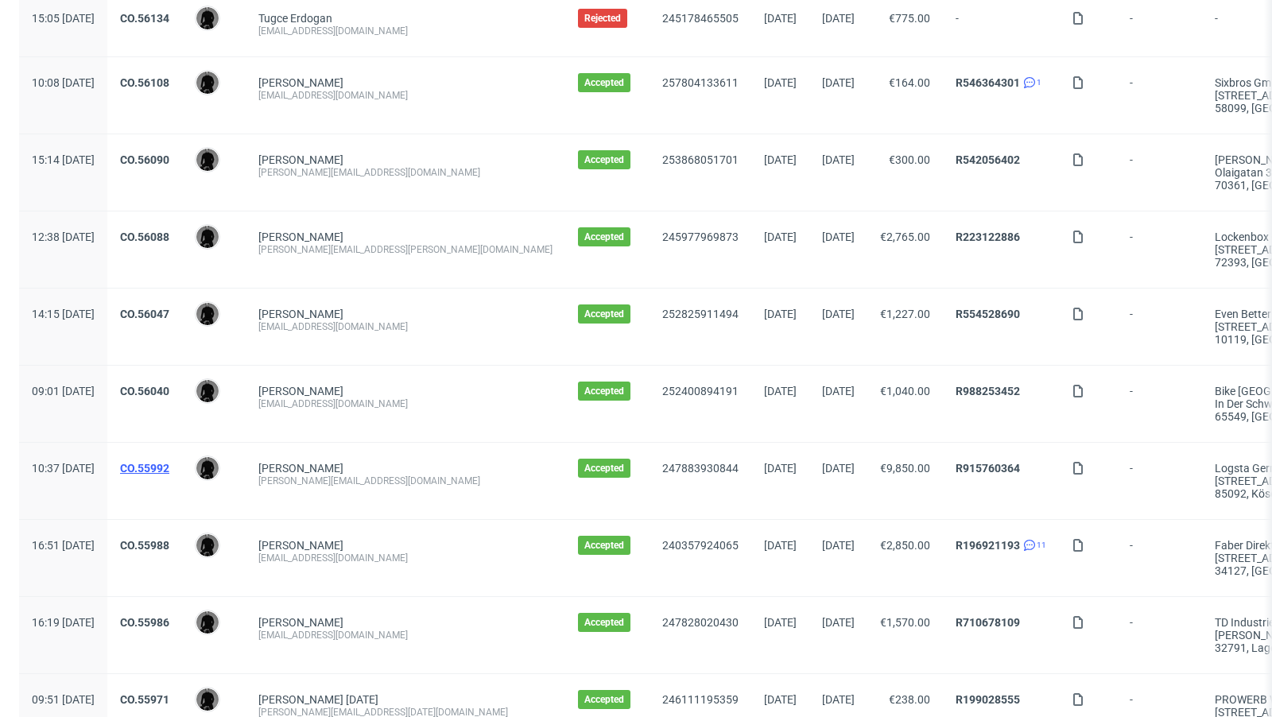
click at [169, 463] on link "CO.55992" at bounding box center [144, 468] width 49 height 13
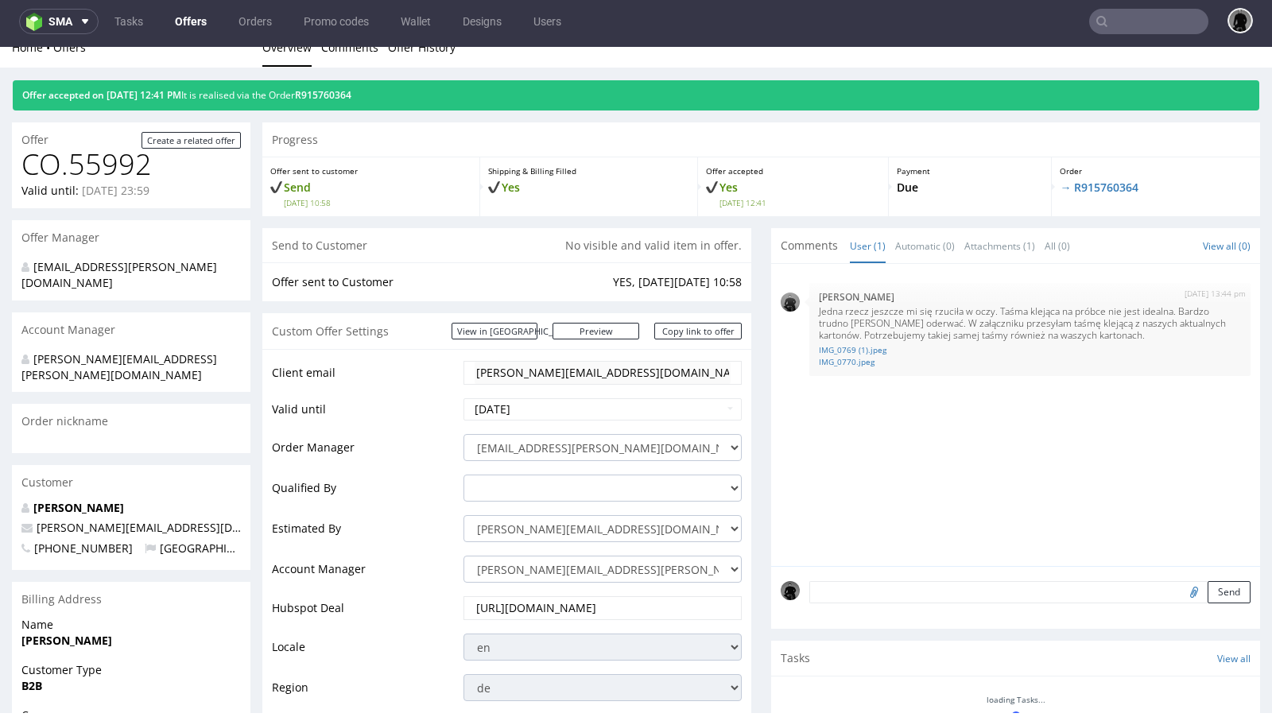
scroll to position [20, 0]
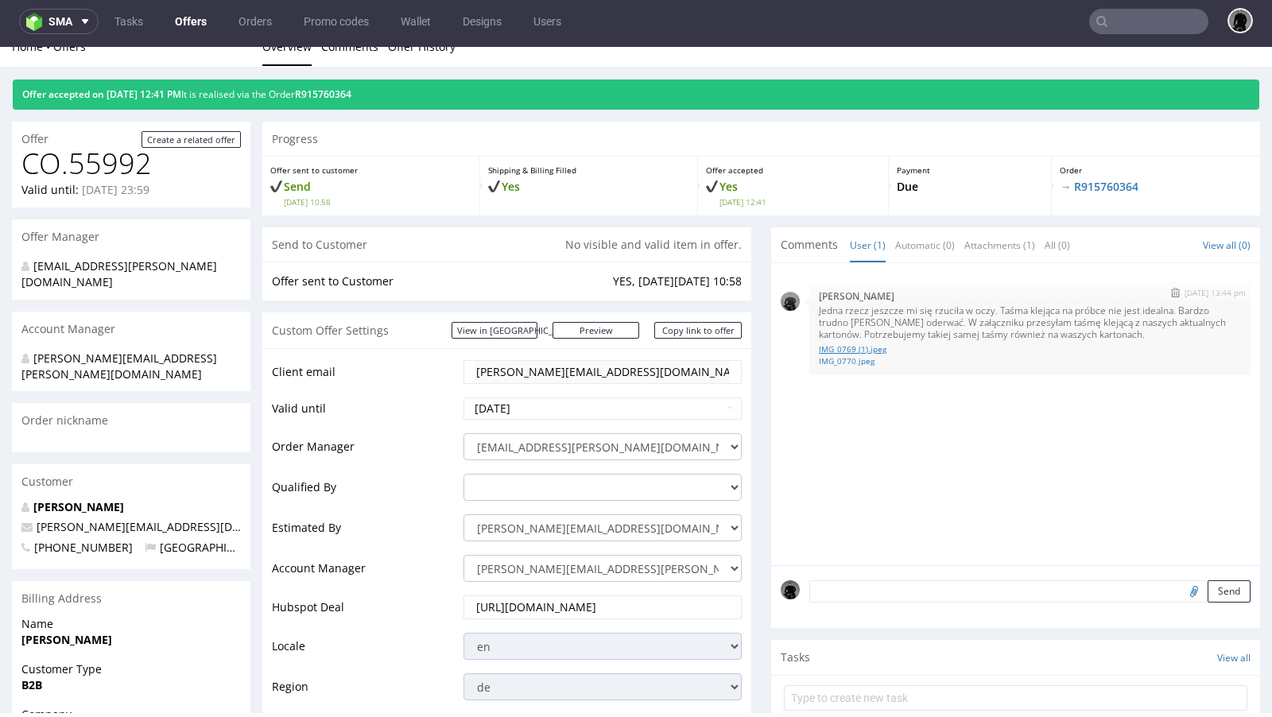
click at [859, 347] on link "IMG_0769 (1).jpeg" at bounding box center [1030, 349] width 422 height 12
click at [821, 445] on div "15th Jul 25 | 13:44 pm Dawid Urbanowicz Jedna rzecz jeszcze mi się rzuciła w oc…" at bounding box center [1020, 419] width 479 height 293
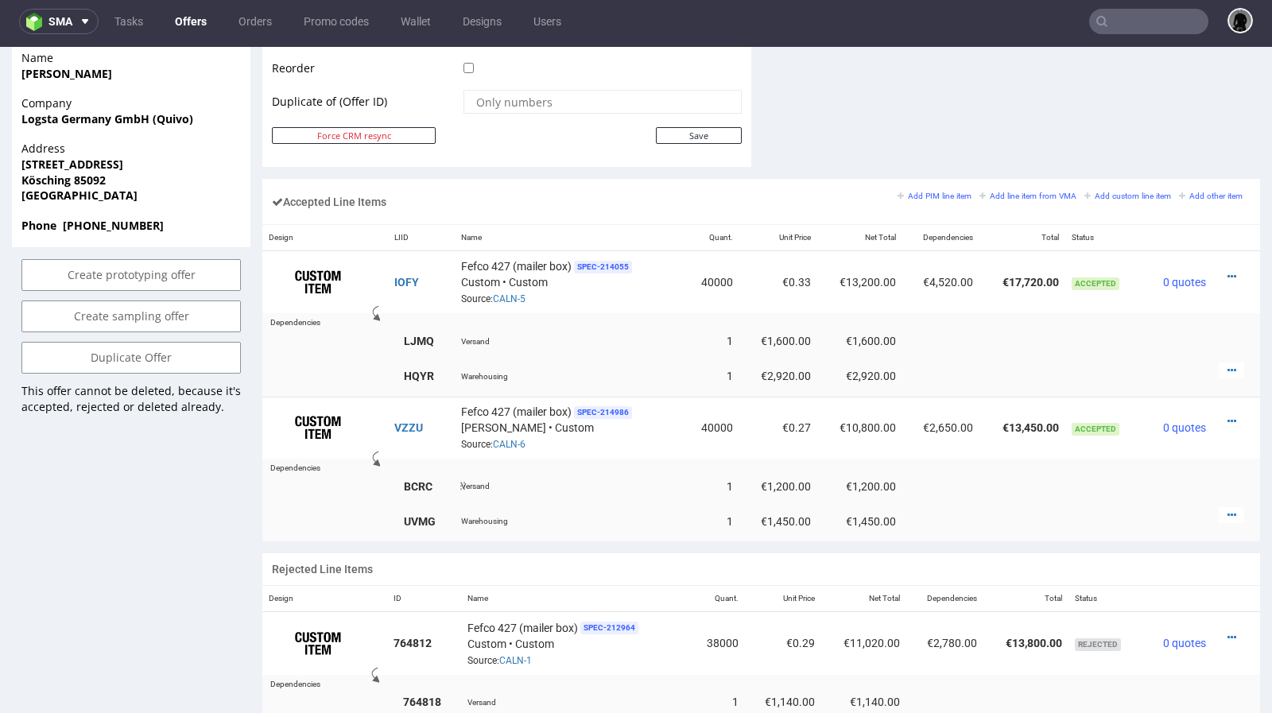
scroll to position [852, 0]
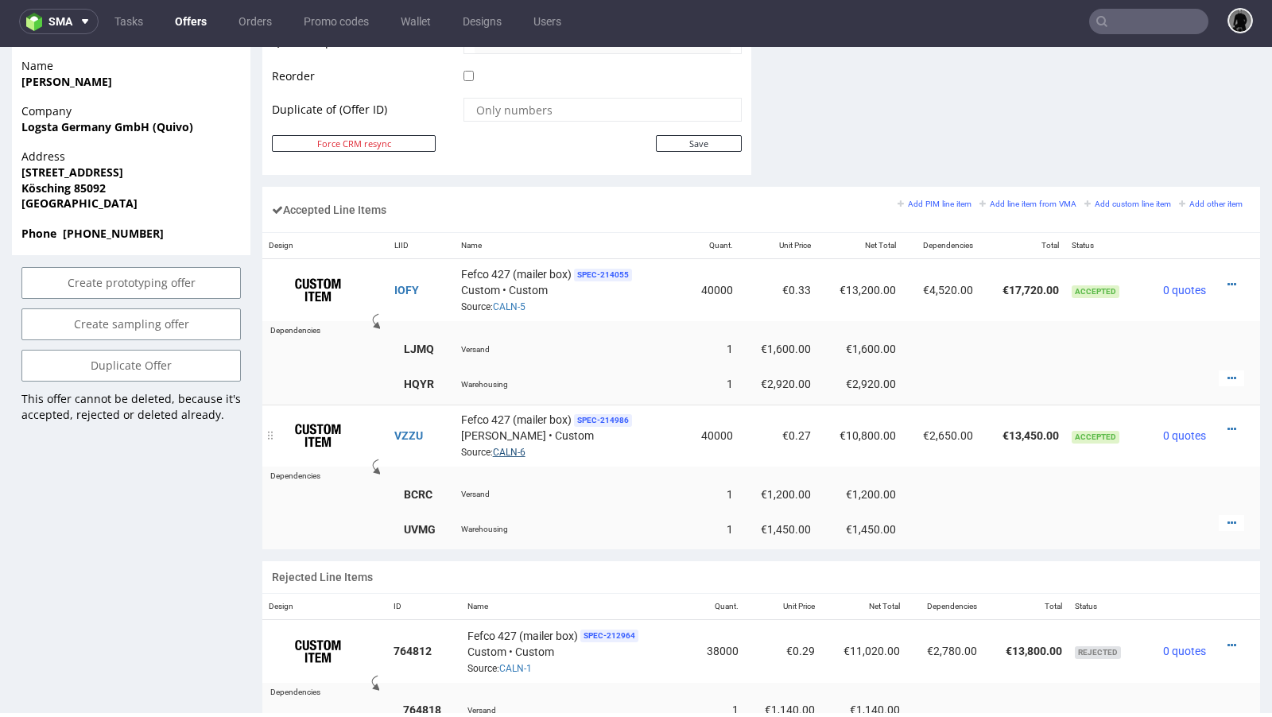
click at [518, 447] on link "CALN-6" at bounding box center [509, 452] width 33 height 11
click at [652, 431] on div "Fefco 427 (mailer box) SPEC- 214986 Serwach • Custom Source: CALN-6" at bounding box center [570, 435] width 218 height 49
click at [183, 21] on link "Offers" at bounding box center [190, 21] width 51 height 25
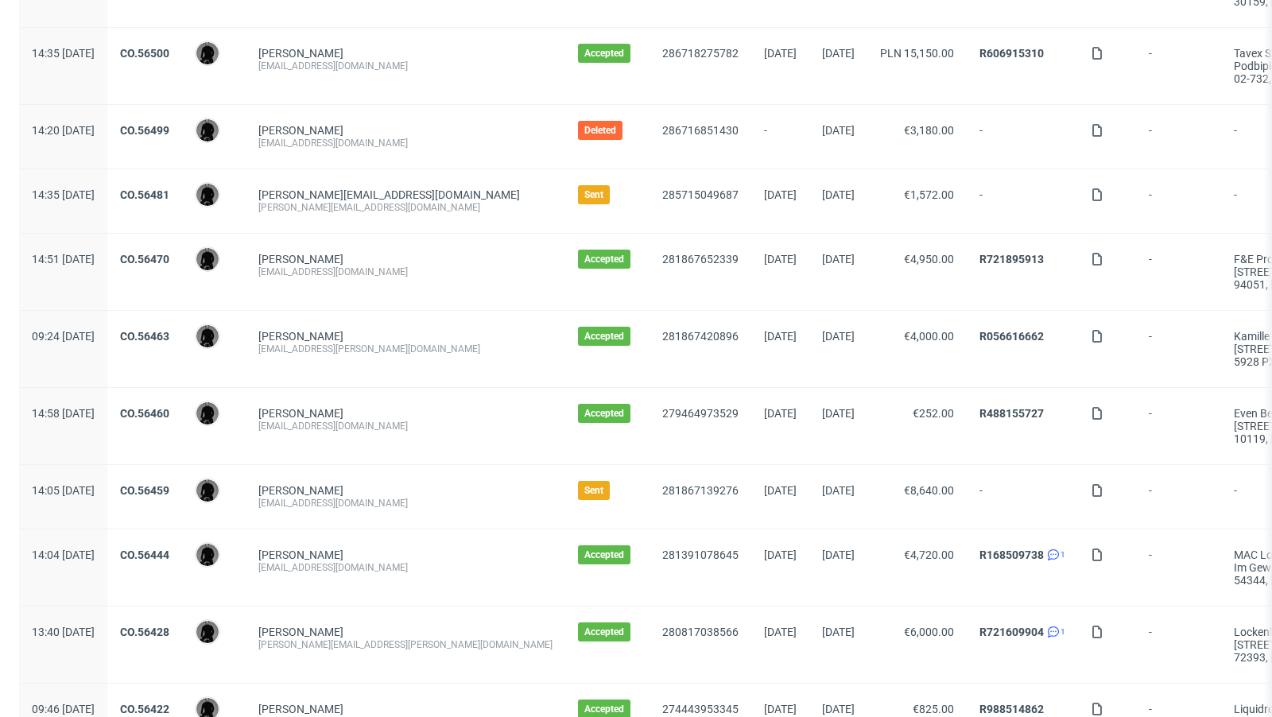
scroll to position [1644, 0]
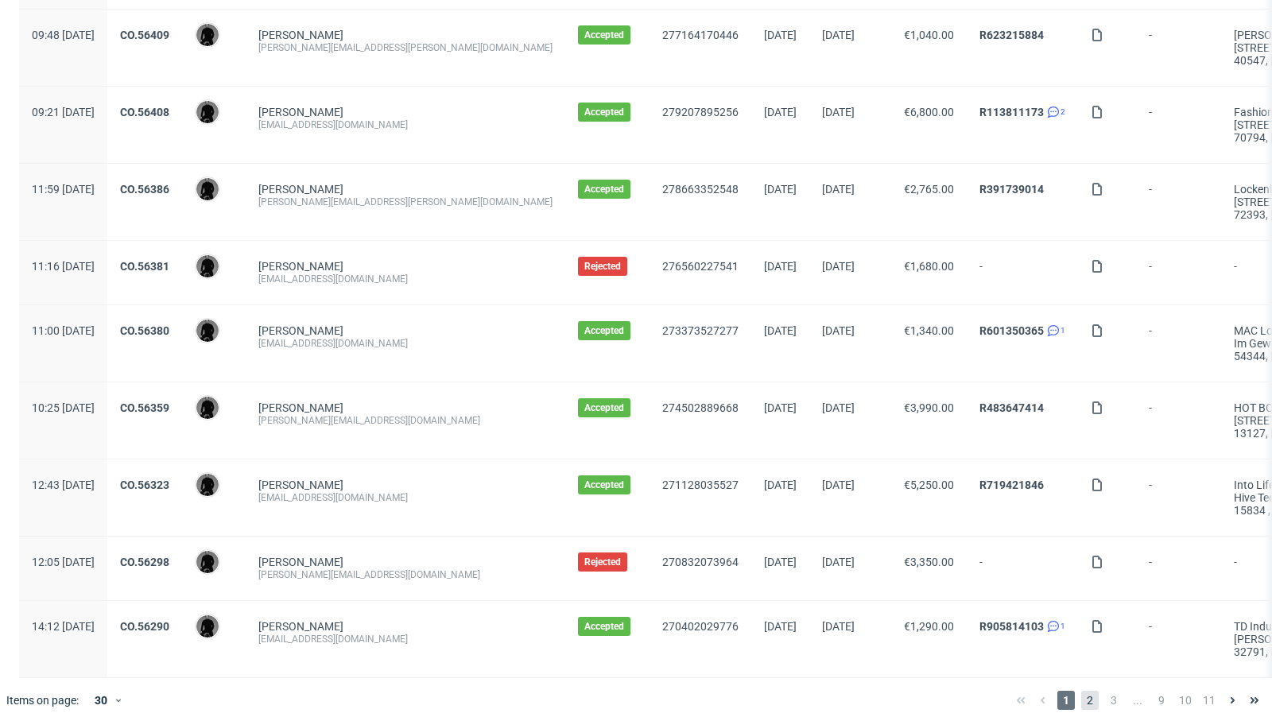
click at [1081, 691] on span "2" at bounding box center [1089, 700] width 17 height 19
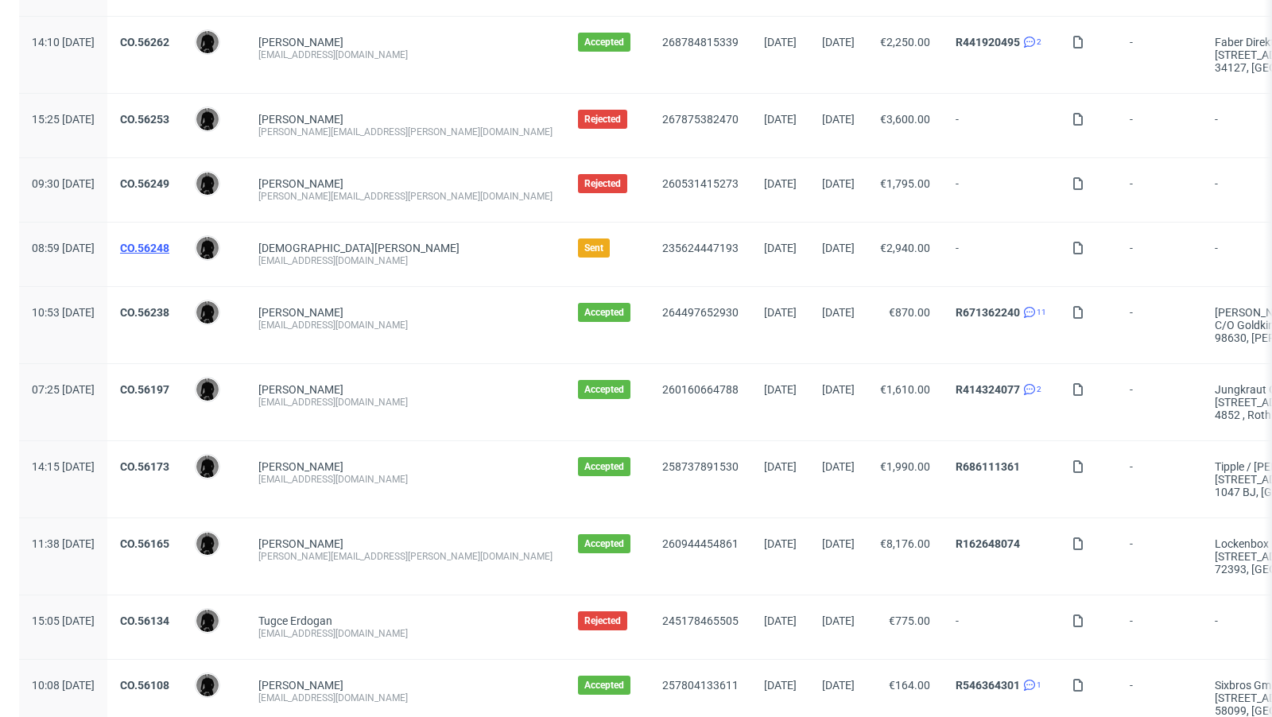
click at [169, 242] on link "CO.56248" at bounding box center [144, 248] width 49 height 13
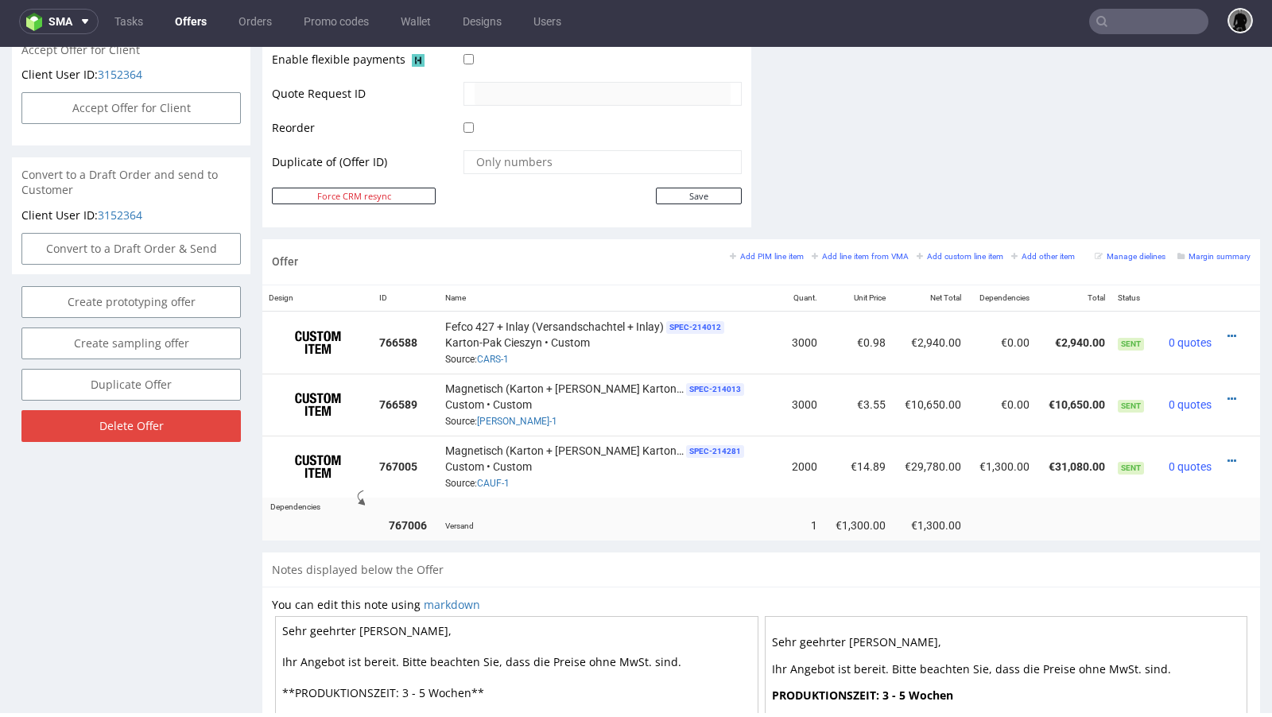
scroll to position [774, 0]
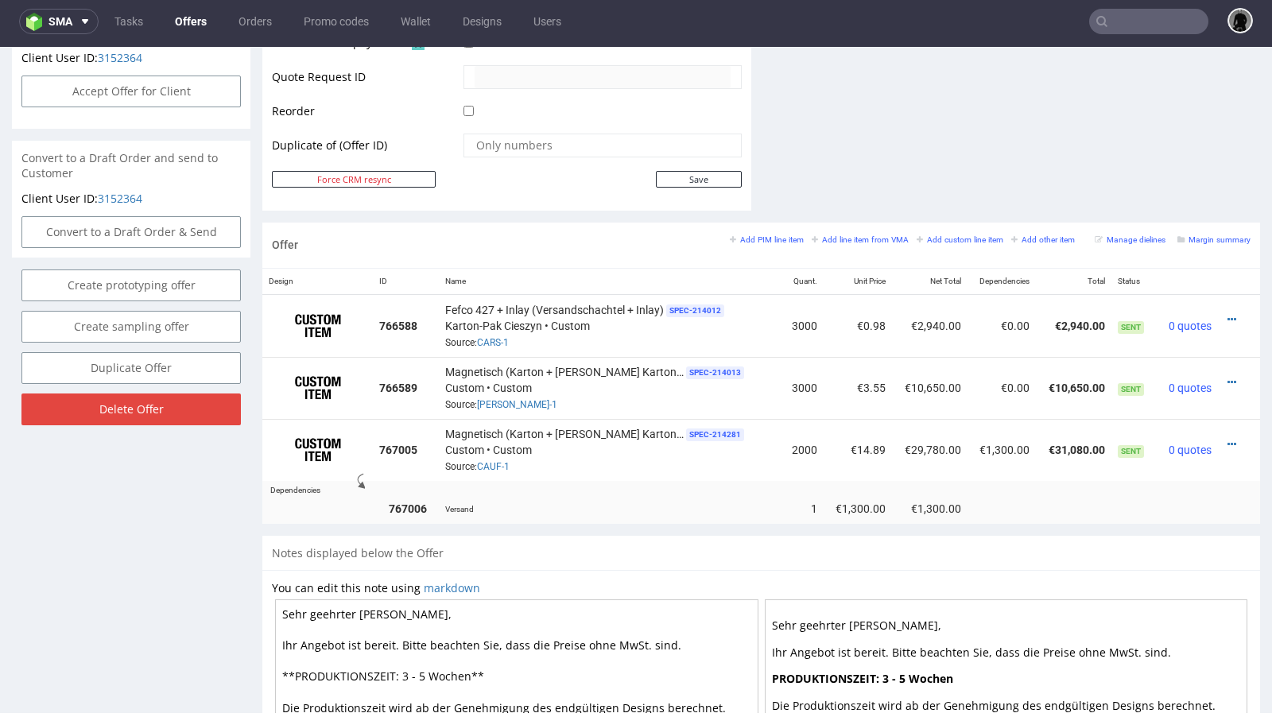
click at [191, 17] on link "Offers" at bounding box center [190, 21] width 51 height 25
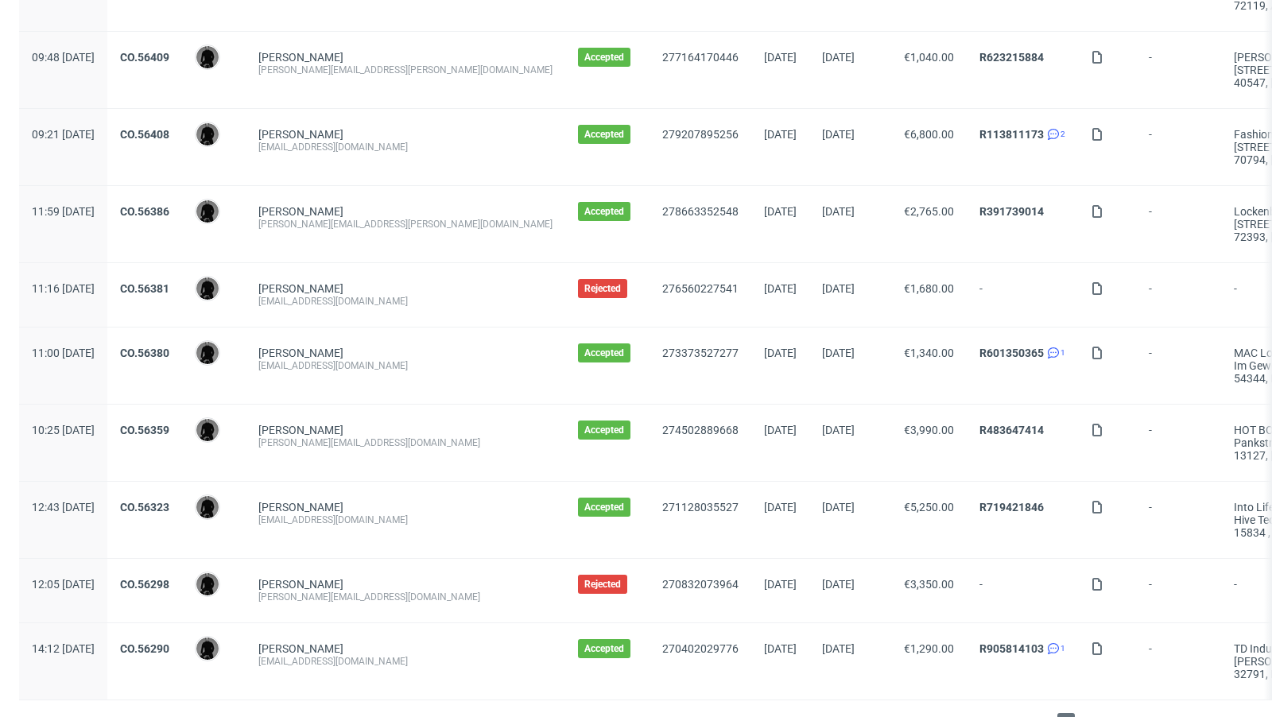
scroll to position [1644, 0]
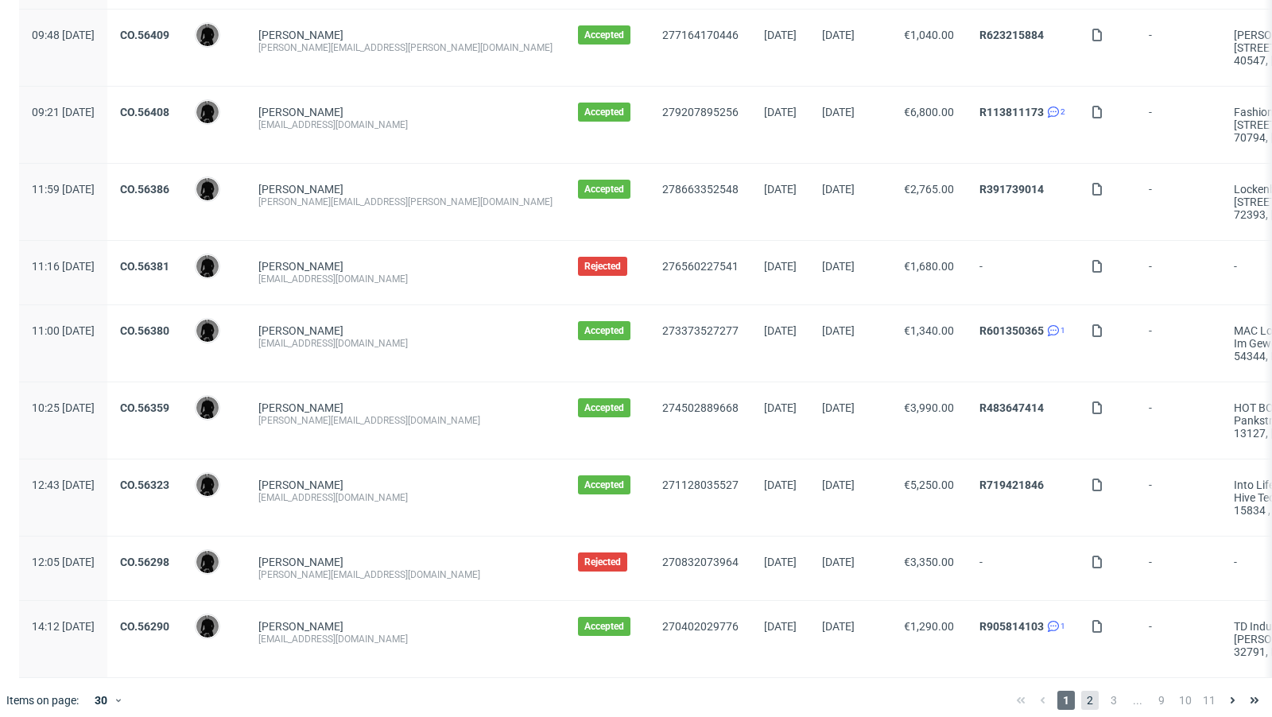
click at [1081, 693] on span "2" at bounding box center [1089, 700] width 17 height 19
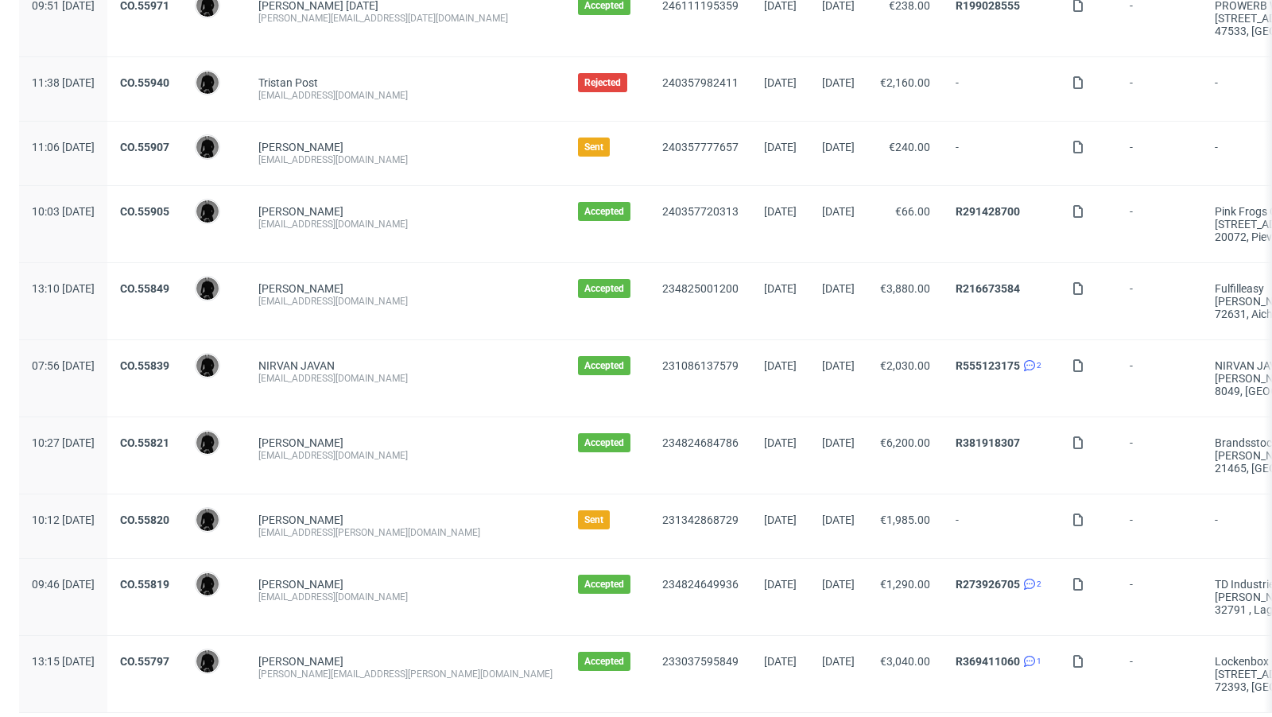
scroll to position [1695, 0]
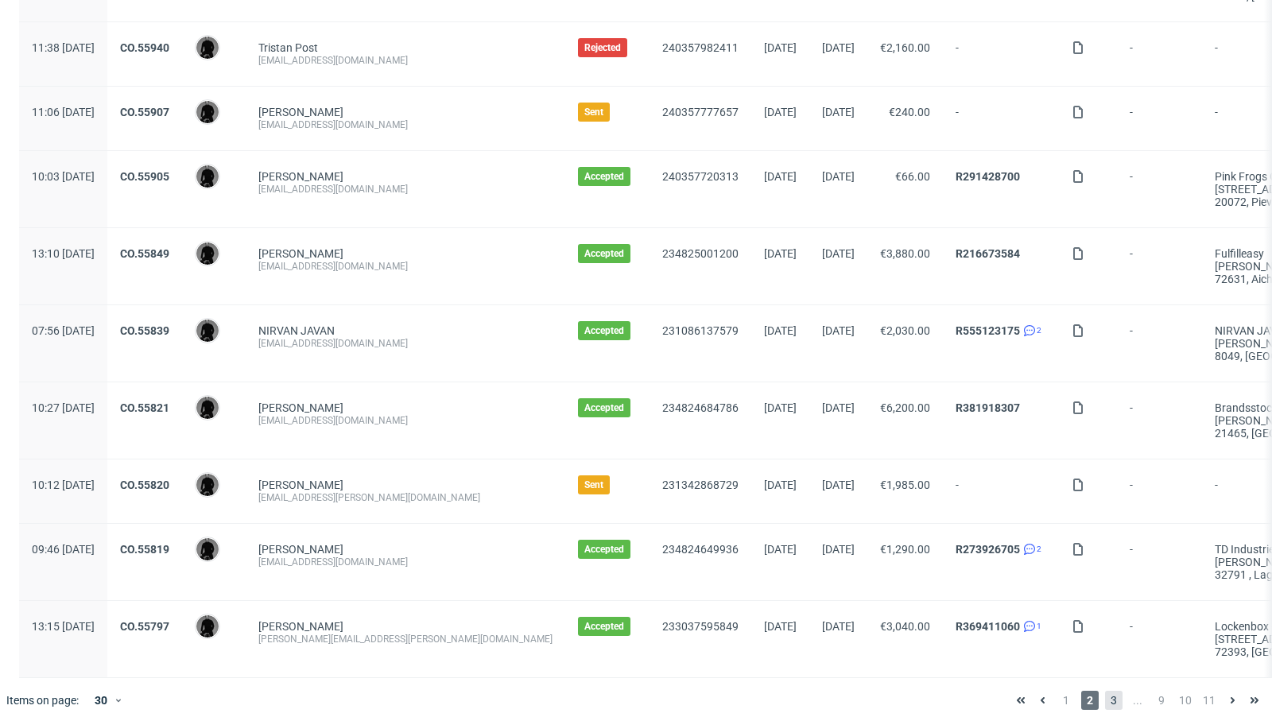
click at [1105, 691] on span "3" at bounding box center [1113, 700] width 17 height 19
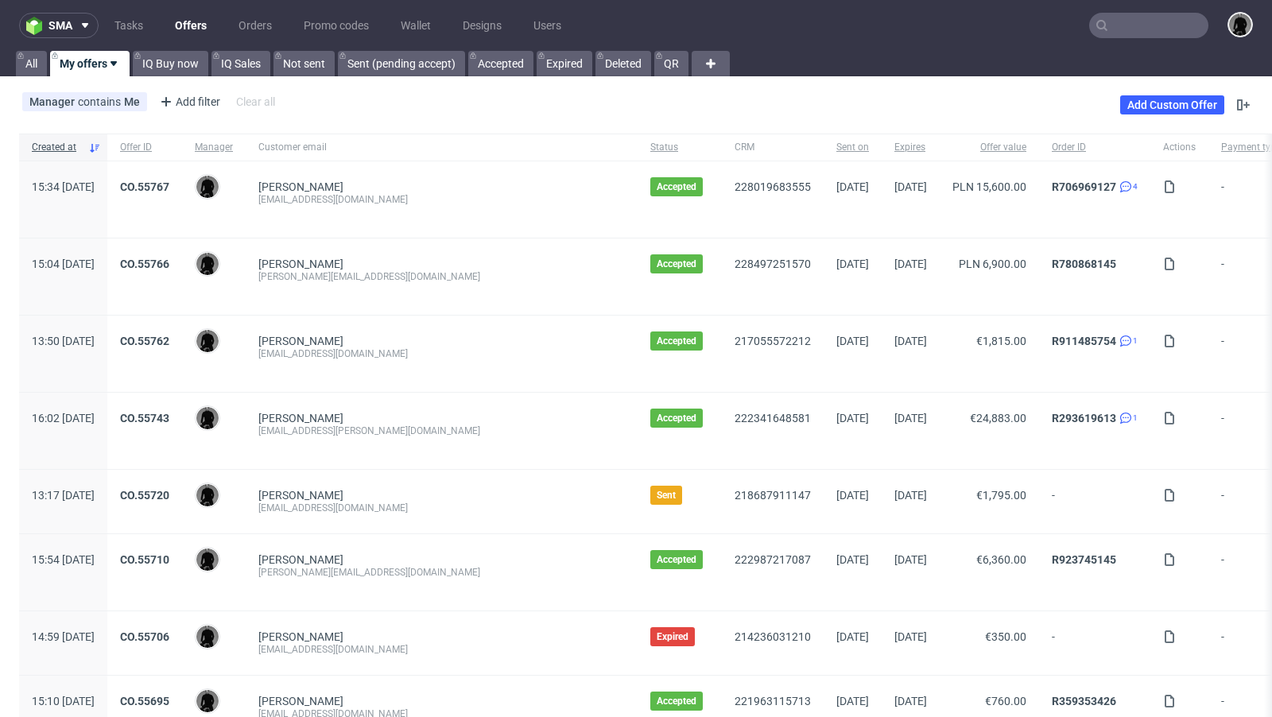
click at [187, 28] on link "Offers" at bounding box center [190, 25] width 51 height 25
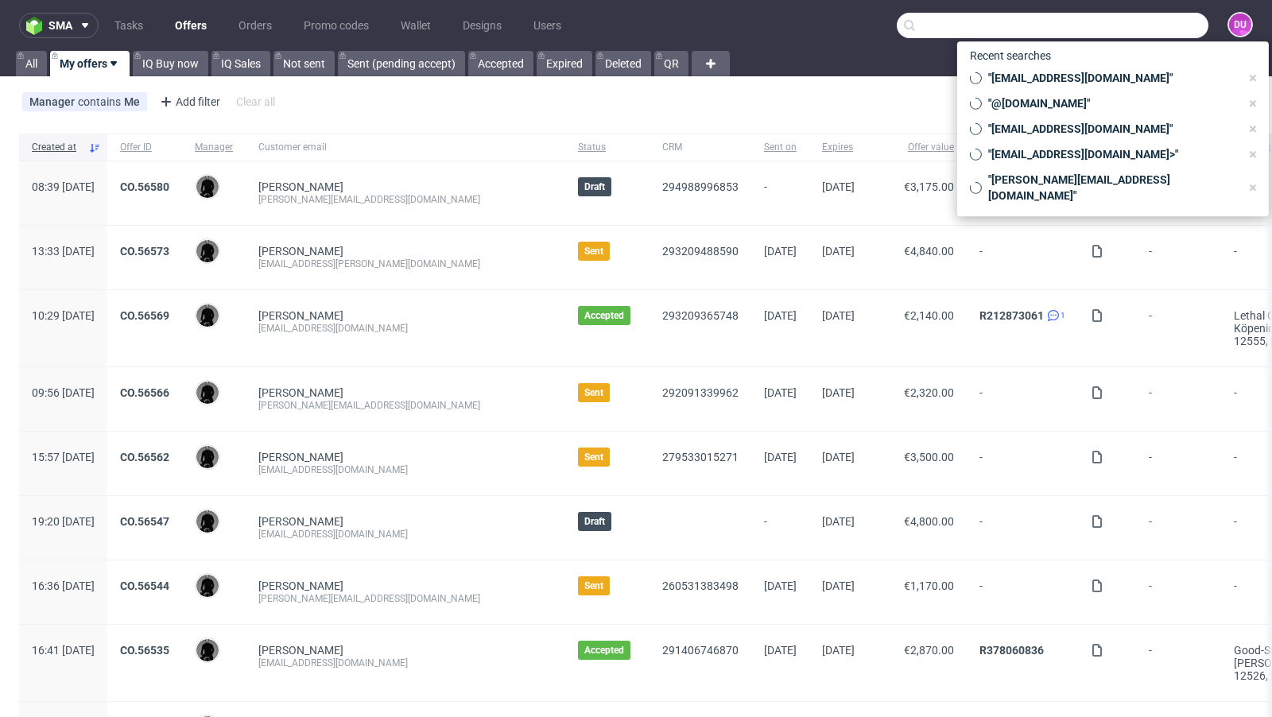
click at [1119, 24] on input "text" at bounding box center [1053, 25] width 312 height 25
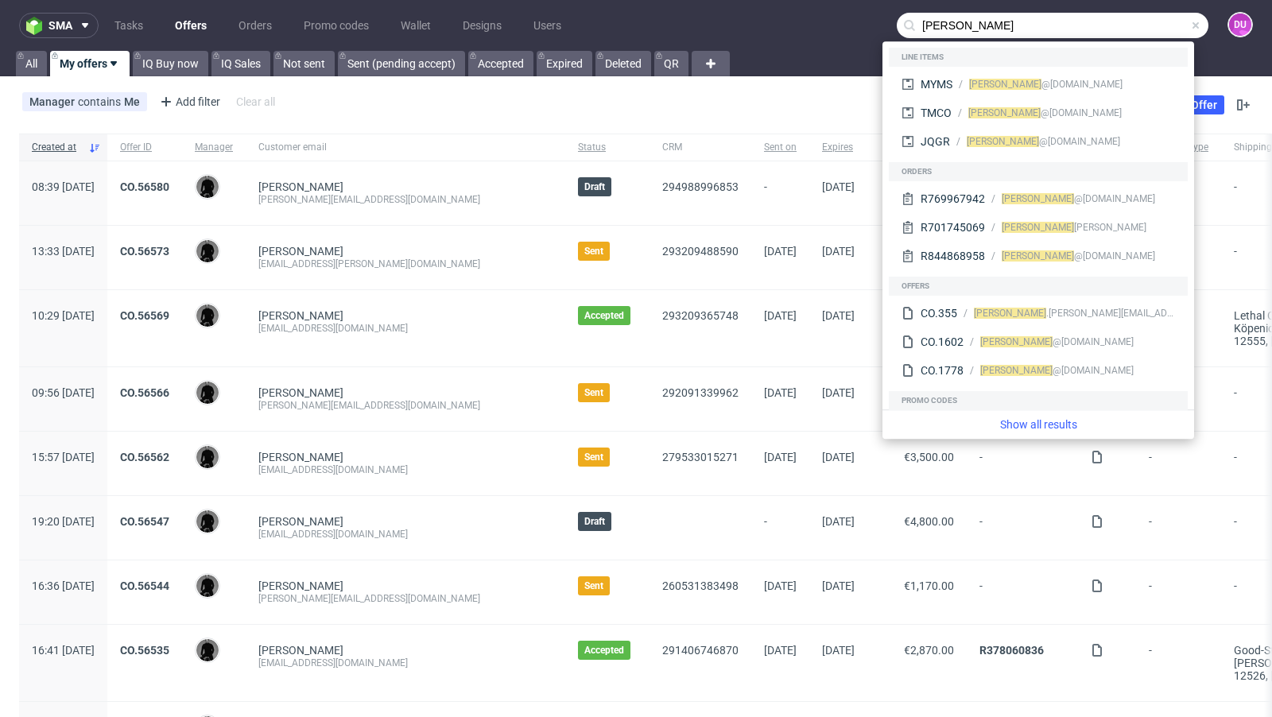
type input "[PERSON_NAME]"
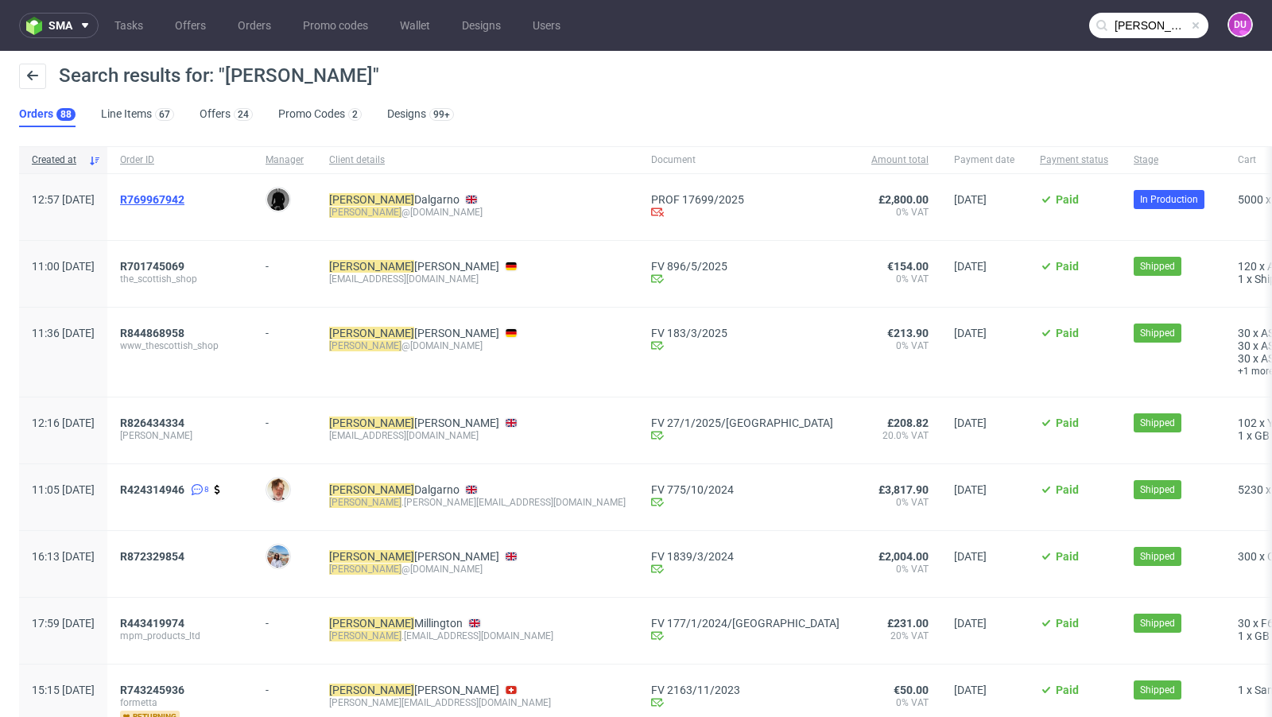
click at [184, 196] on span "R769967942" at bounding box center [152, 199] width 64 height 13
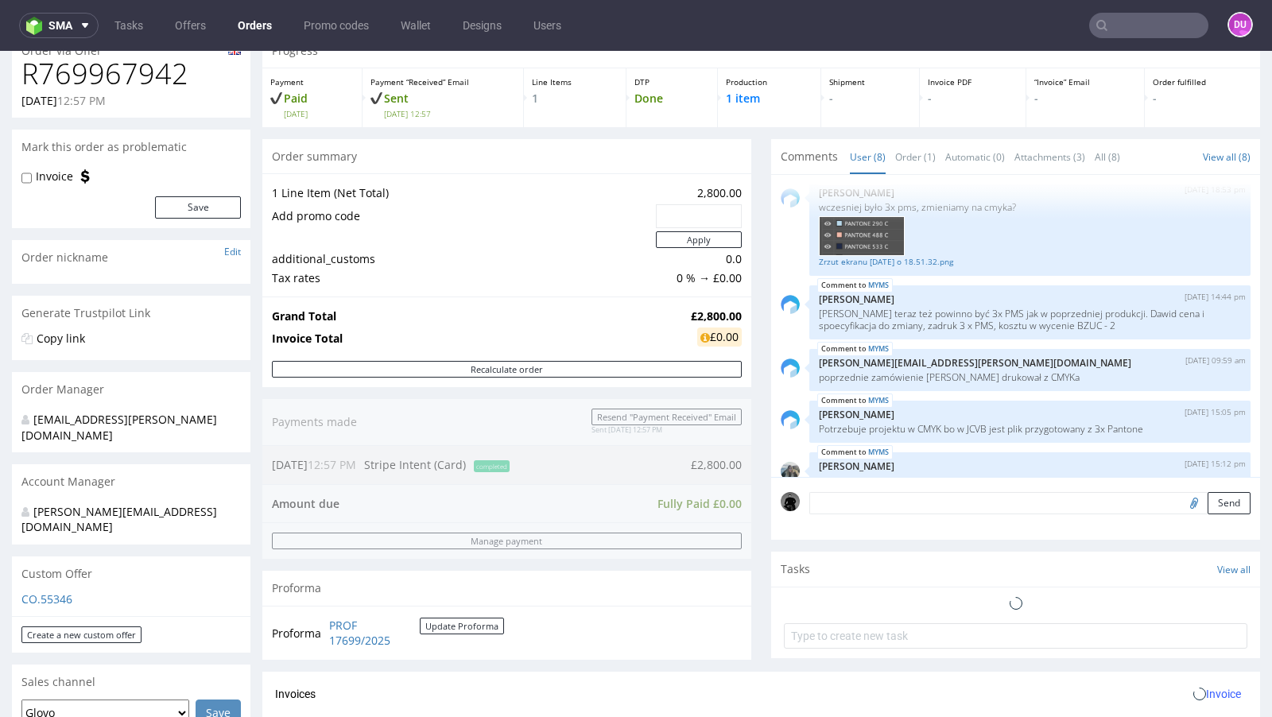
scroll to position [122, 0]
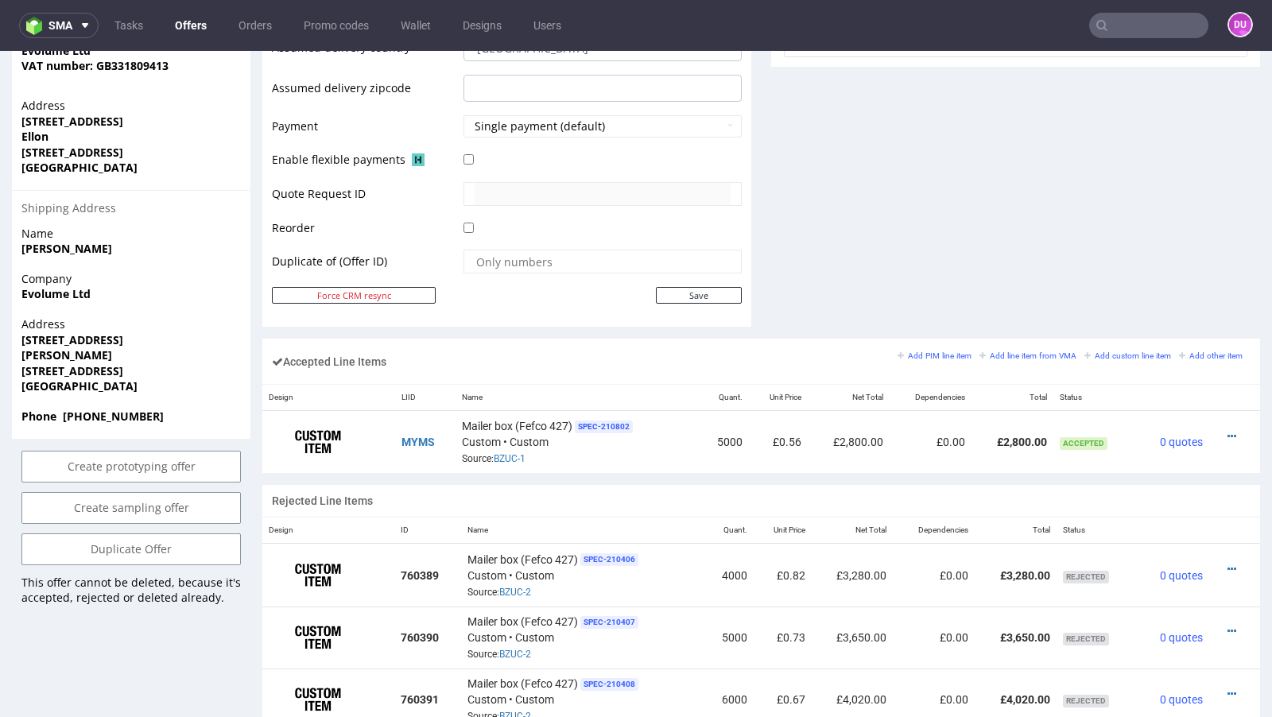
scroll to position [738, 0]
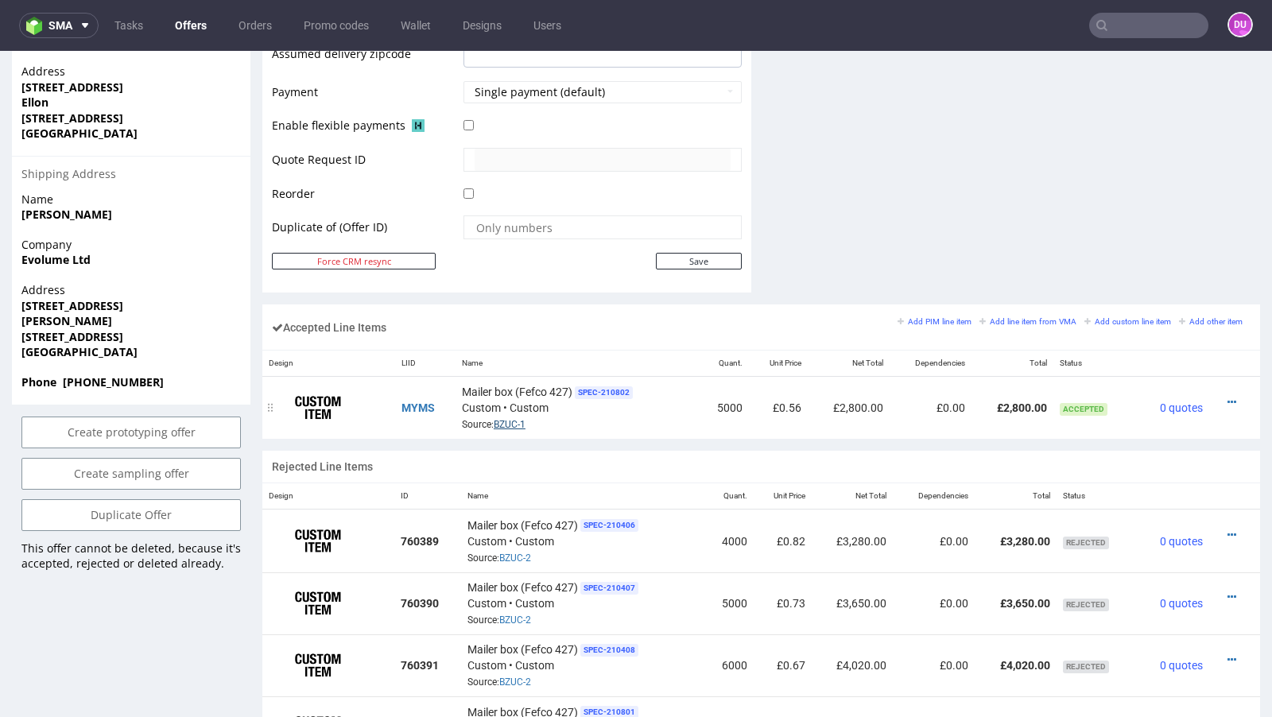
click at [506, 419] on link "BZUC-1" at bounding box center [510, 424] width 32 height 11
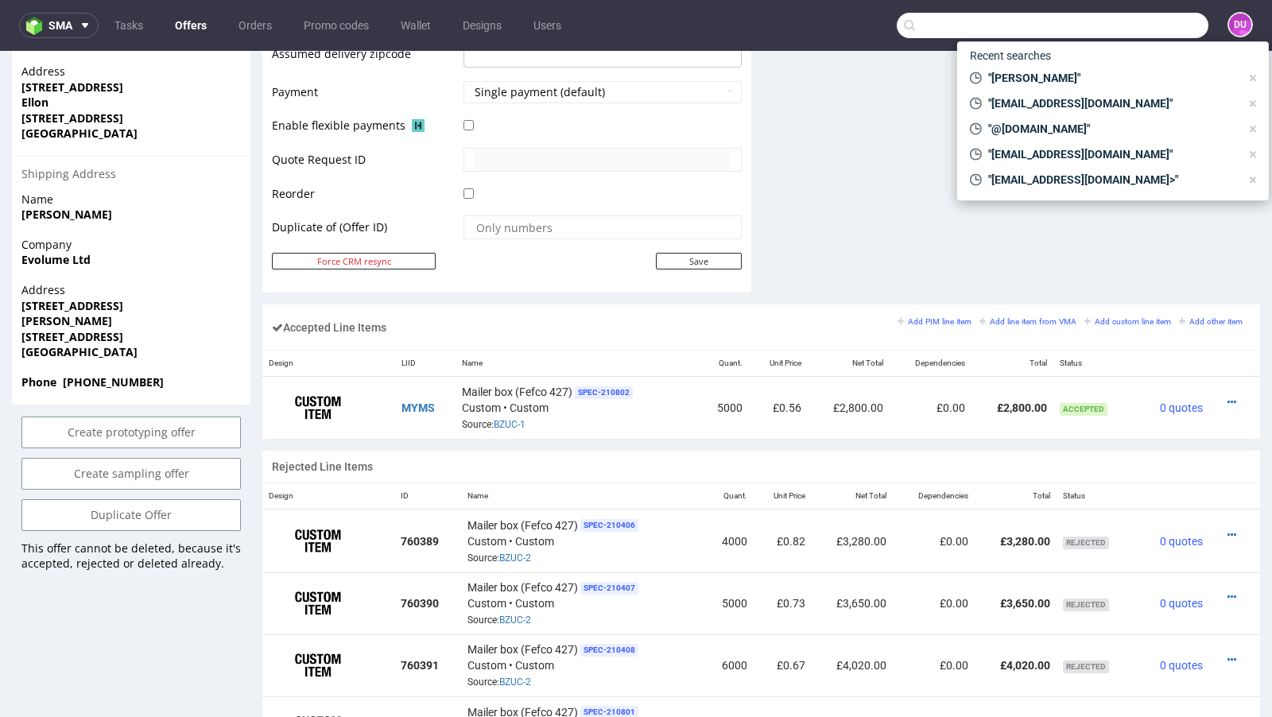
click at [1128, 21] on input "text" at bounding box center [1053, 25] width 312 height 25
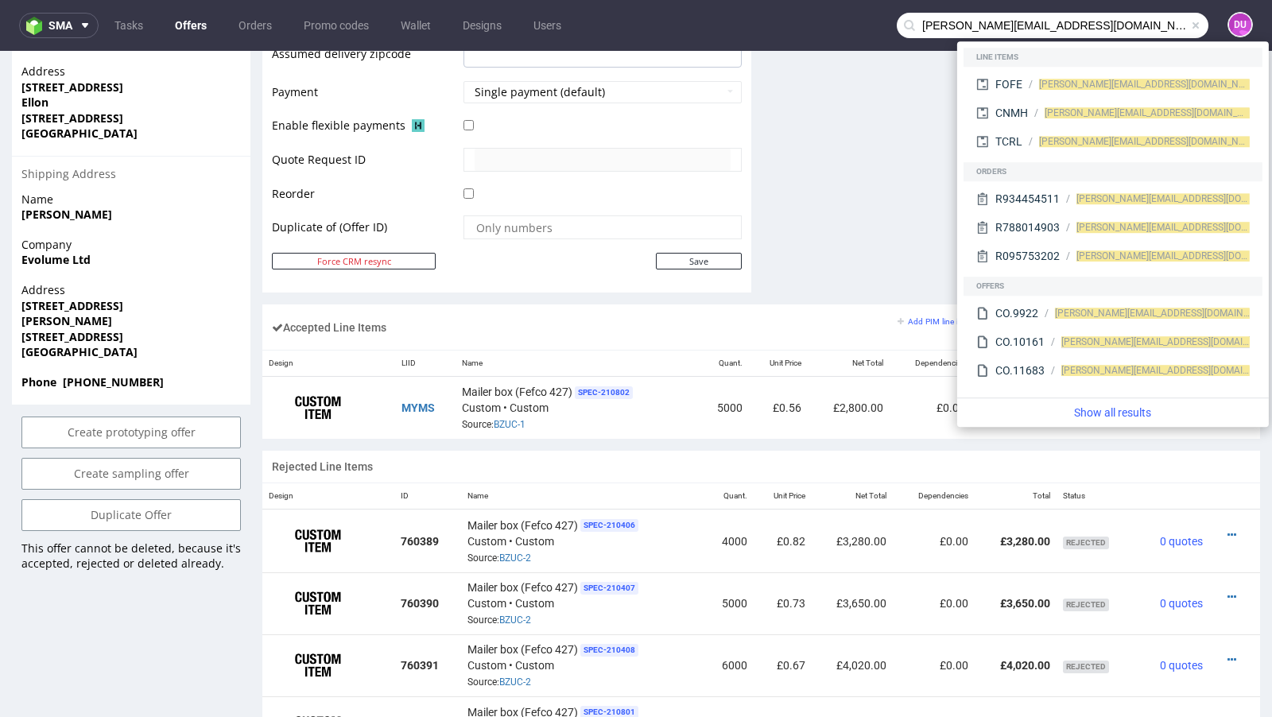
type input "[PERSON_NAME][EMAIL_ADDRESS][DOMAIN_NAME]"
